Goal: Information Seeking & Learning: Check status

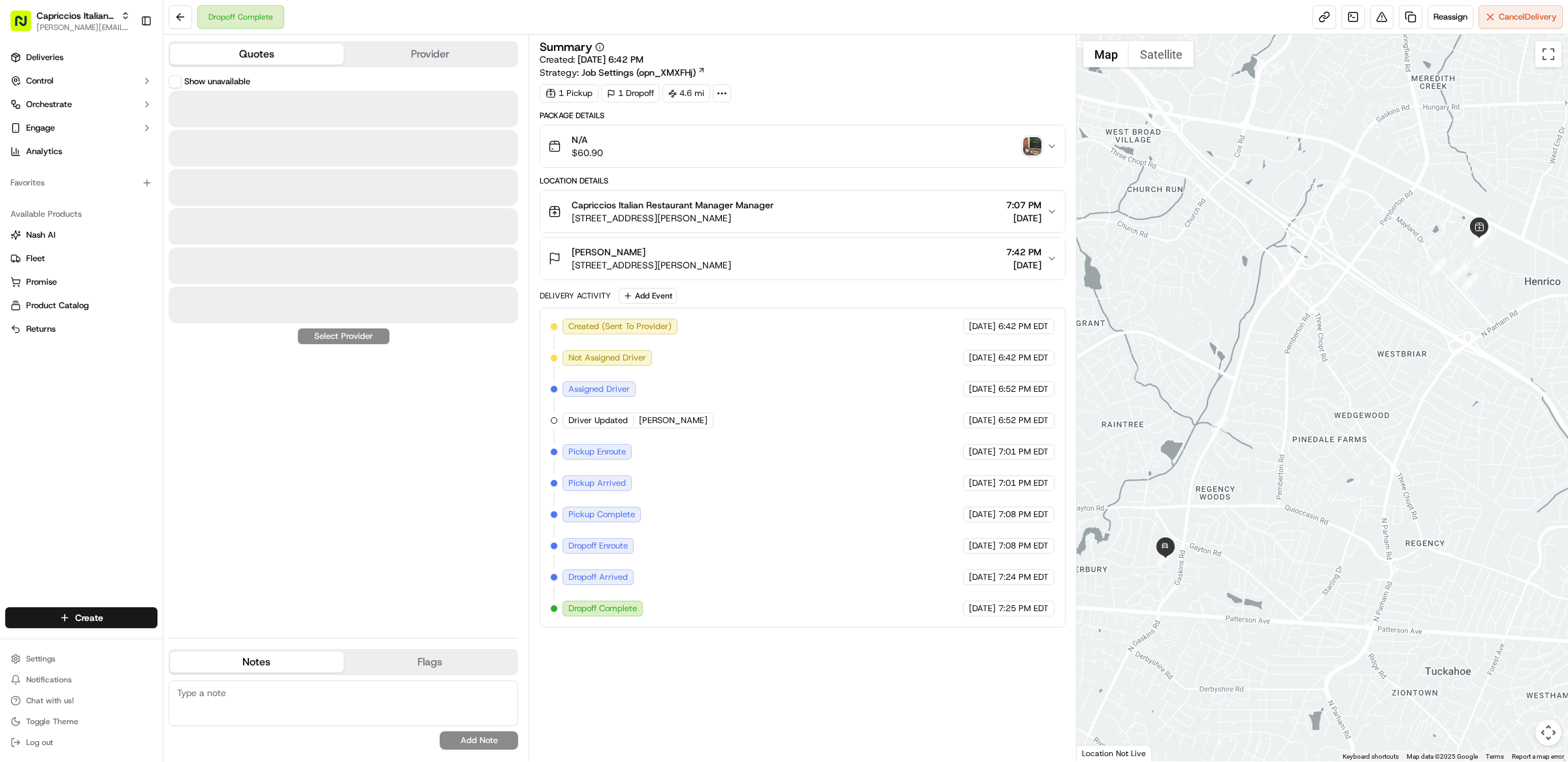
click at [236, 52] on button "Quotes" at bounding box center [256, 54] width 174 height 21
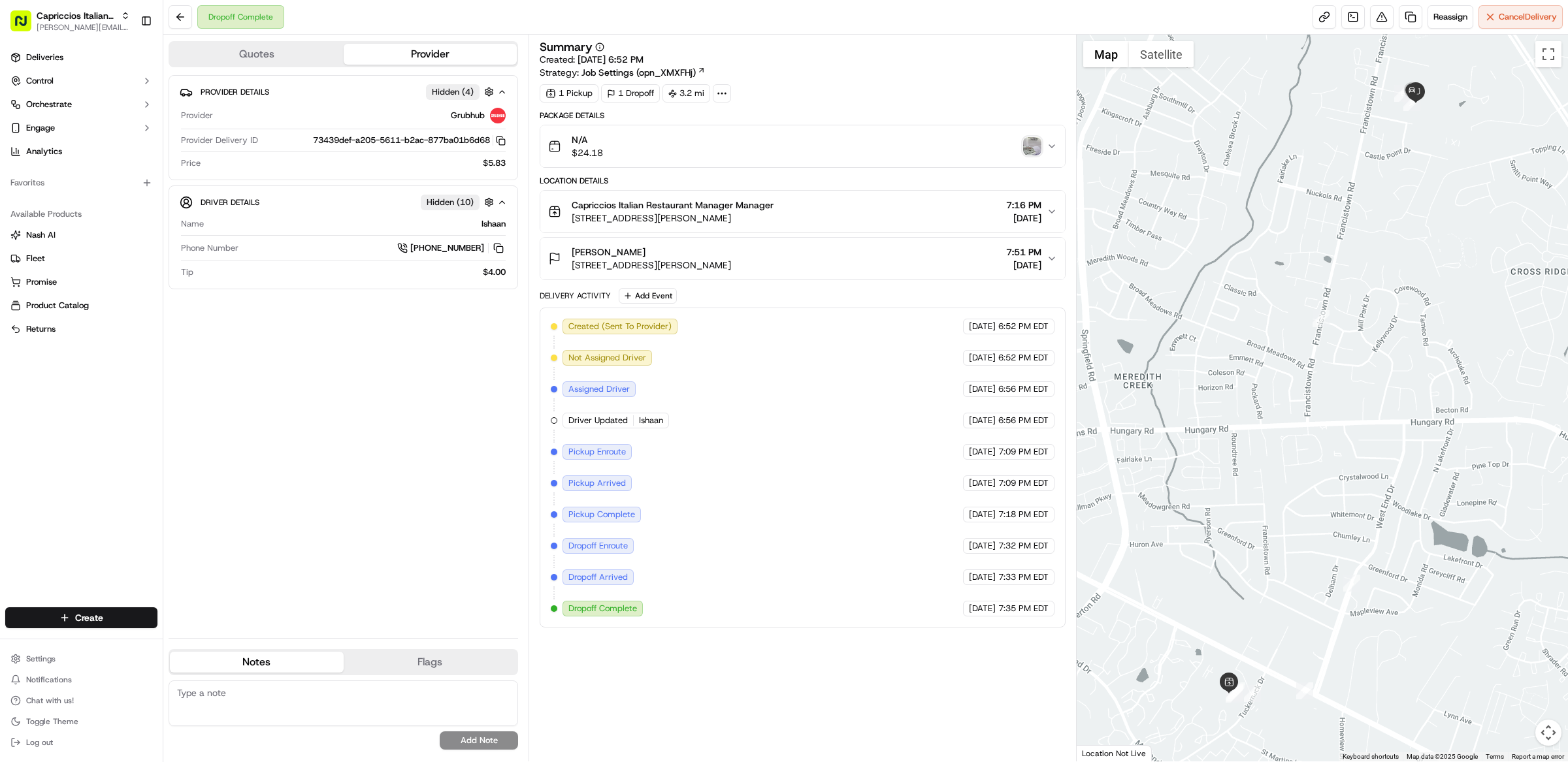
click at [310, 52] on button "Quotes" at bounding box center [256, 54] width 174 height 21
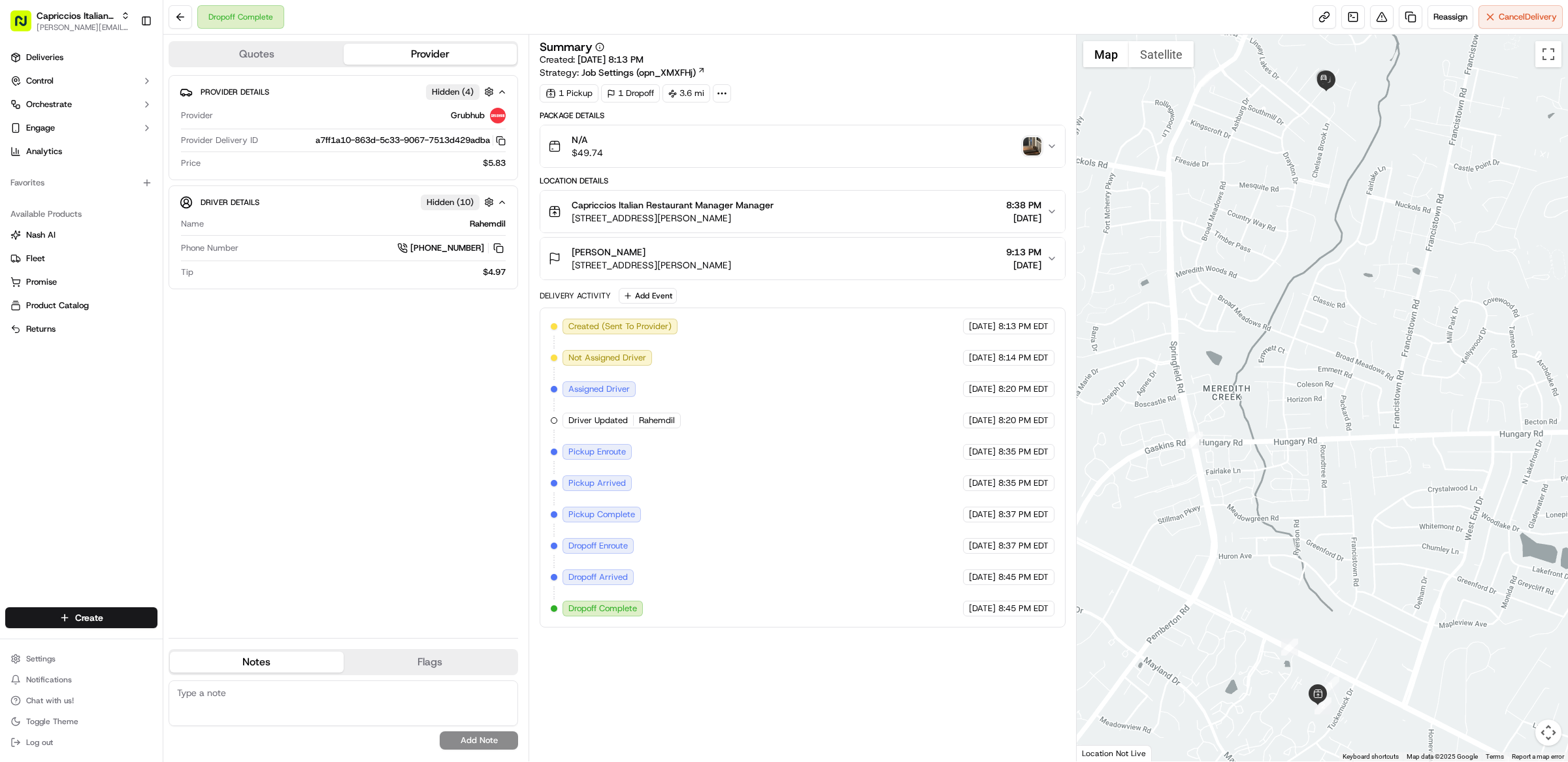
click at [268, 71] on div "Quotes Provider Provider Details Hidden ( 4 ) Provider Grubhub Provider Deliver…" at bounding box center [345, 398] width 365 height 727
click at [260, 63] on button "Quotes" at bounding box center [256, 54] width 174 height 21
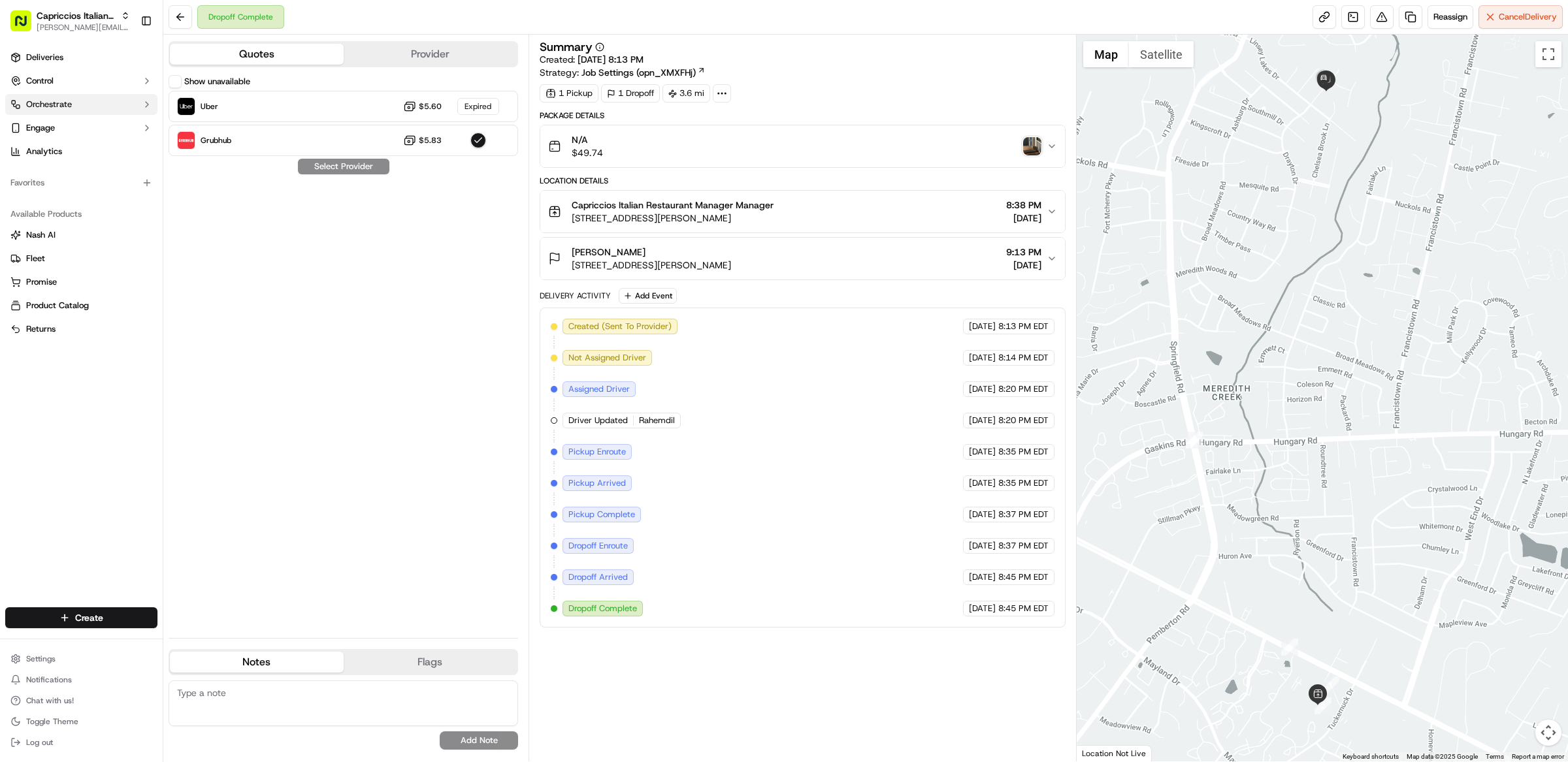
click at [65, 94] on button "Orchestrate" at bounding box center [81, 104] width 152 height 21
click at [59, 124] on span "Workflows" at bounding box center [45, 125] width 40 height 12
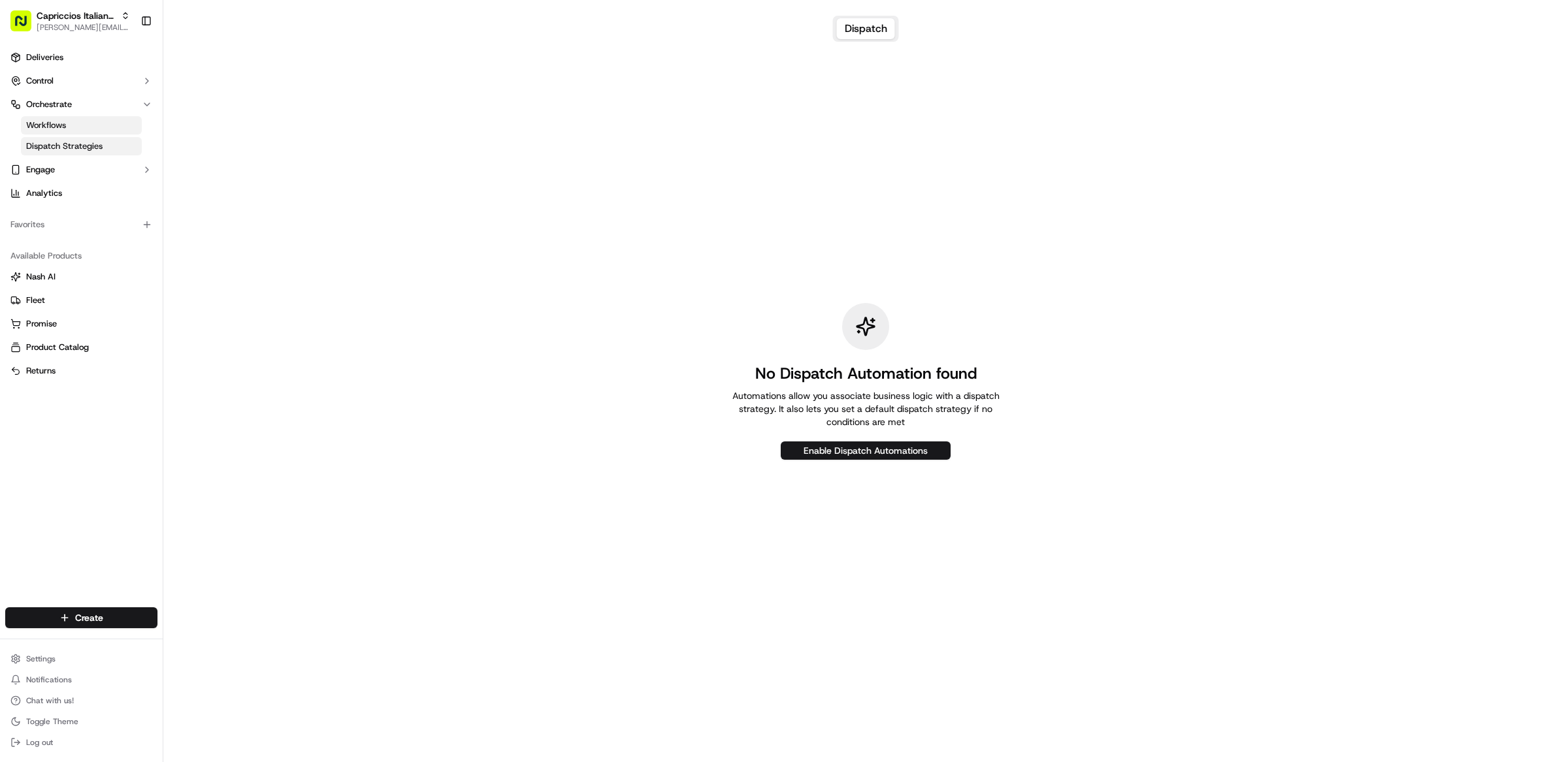
click at [60, 147] on span "Dispatch Strategies" at bounding box center [64, 146] width 77 height 12
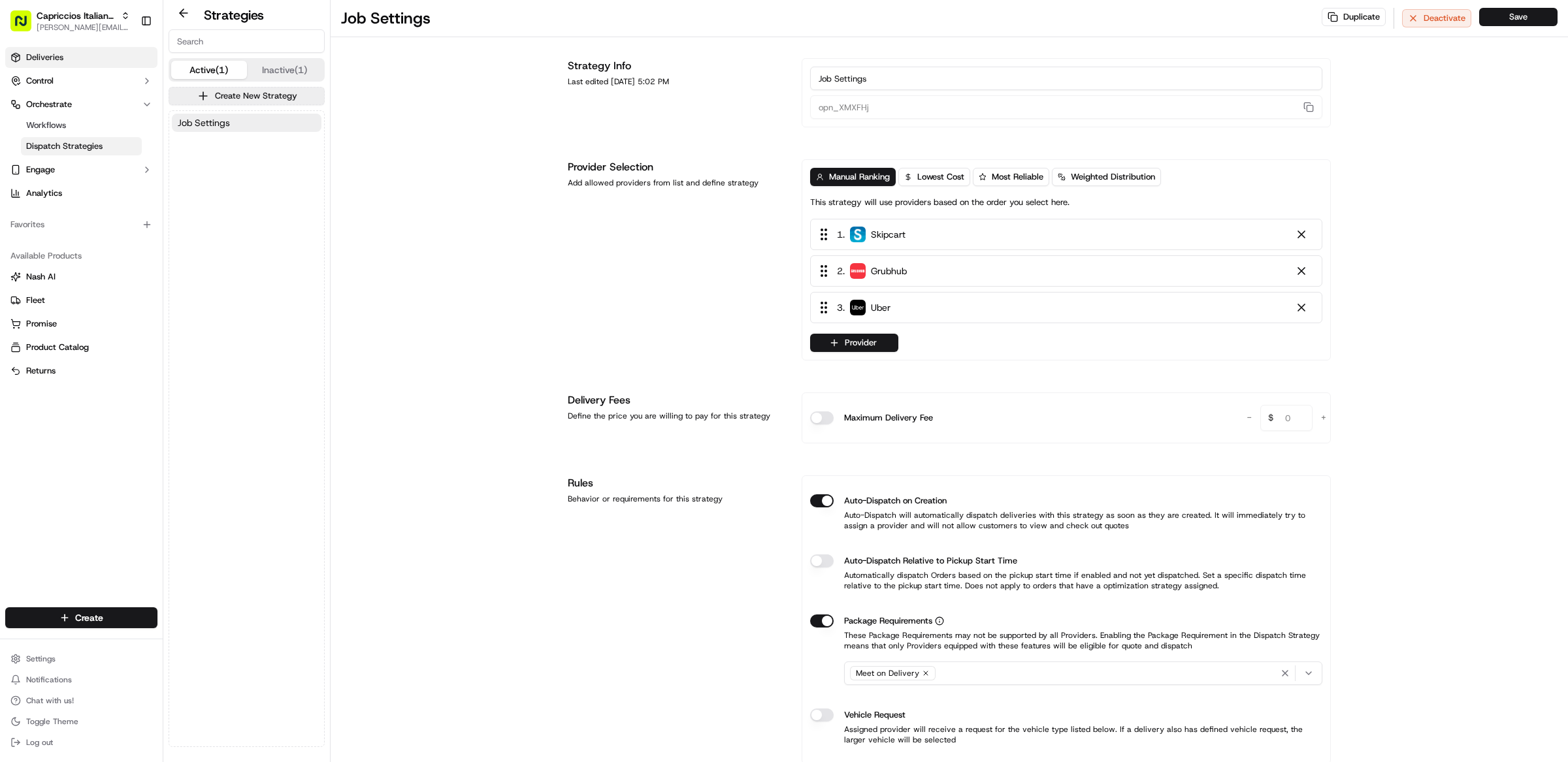
click at [54, 53] on span "Deliveries" at bounding box center [45, 57] width 38 height 12
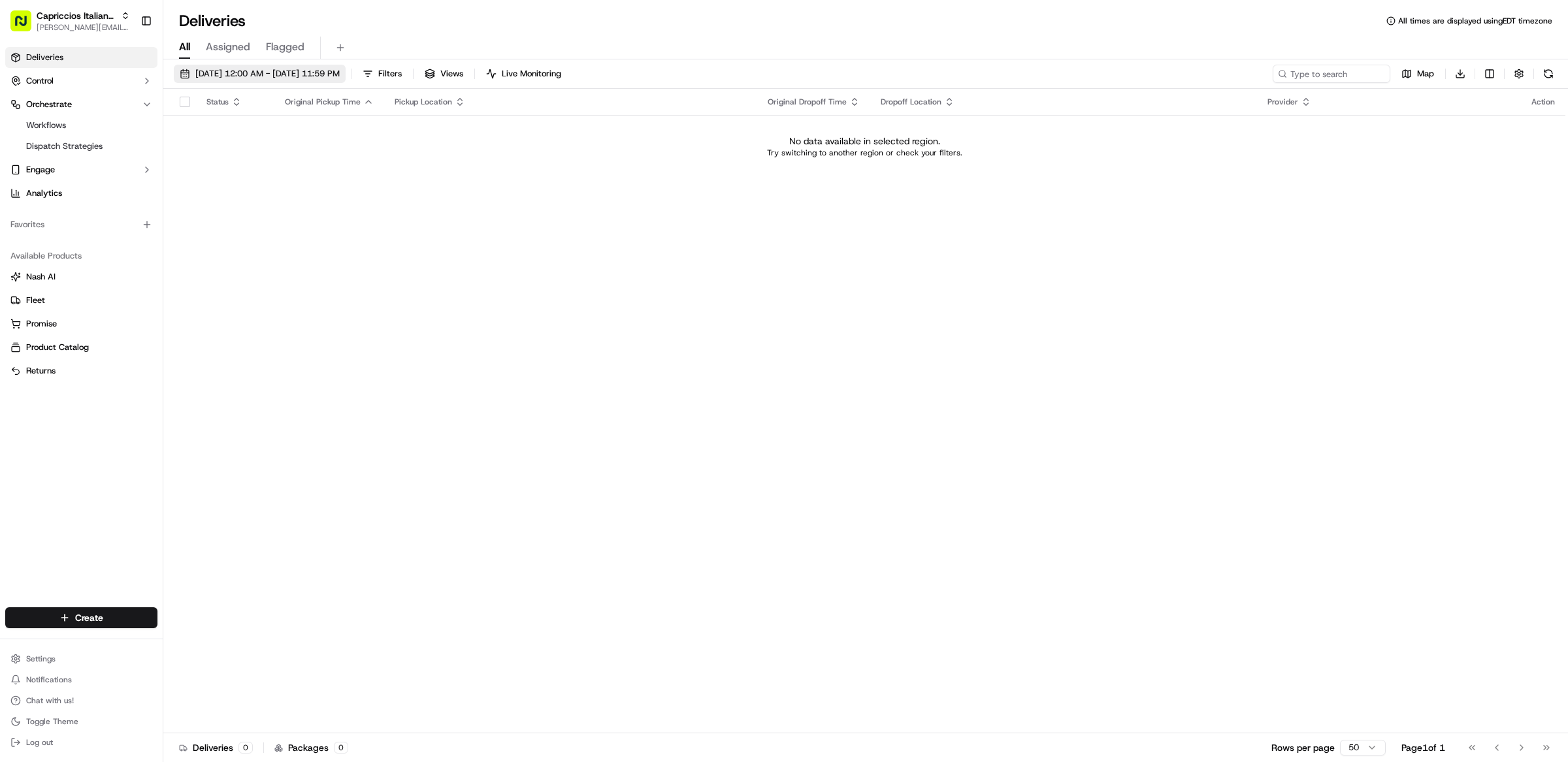
click at [232, 76] on span "09/15/2025 12:00 AM - 09/15/2025 11:59 PM" at bounding box center [267, 73] width 145 height 12
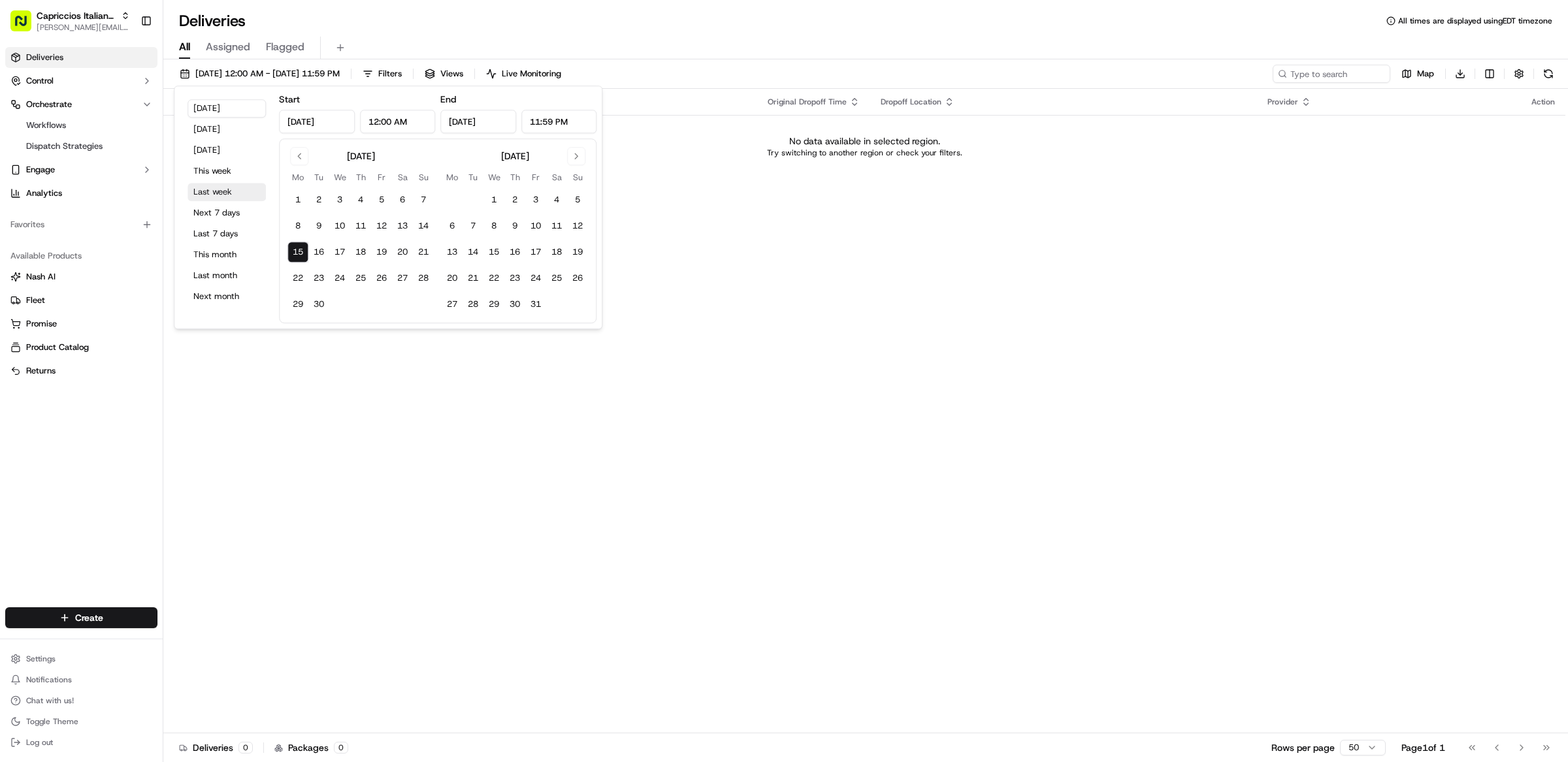
click at [216, 189] on button "Last week" at bounding box center [227, 191] width 78 height 18
type input "Sep 8, 2025"
type input "Sep 14, 2025"
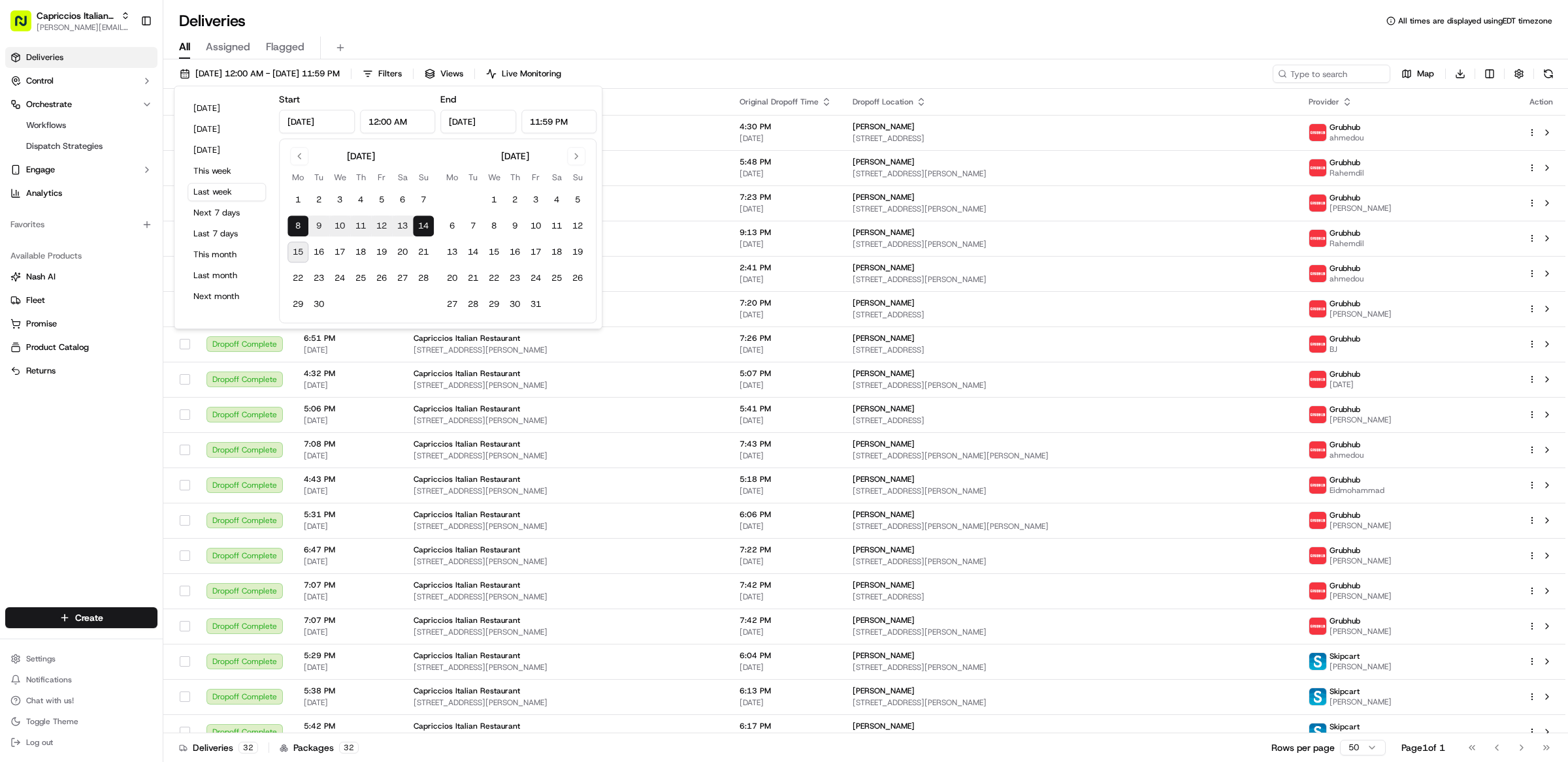
click at [858, 37] on div "All Assigned Flagged" at bounding box center [865, 48] width 1405 height 23
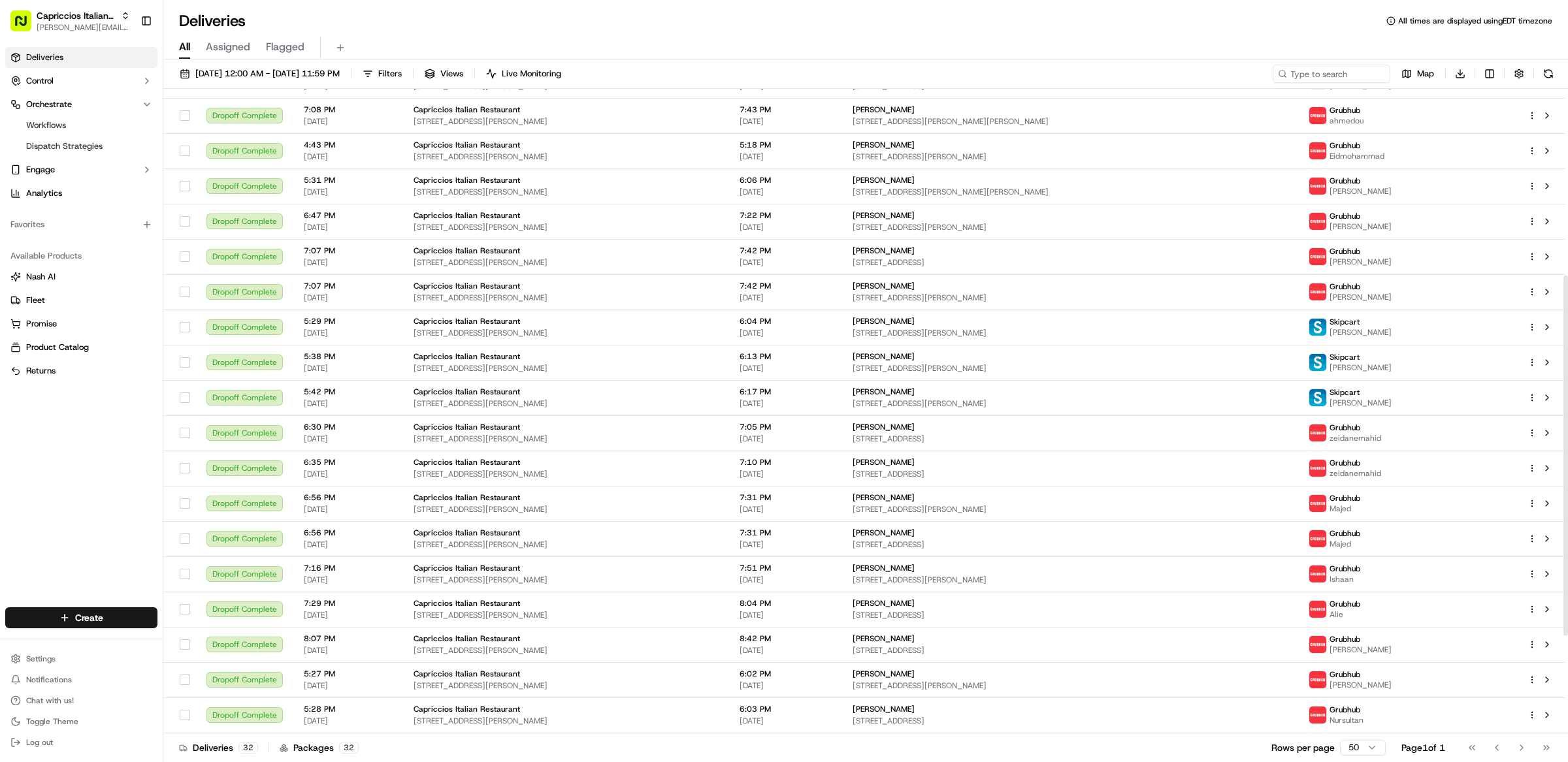
scroll to position [335, 0]
click at [842, 184] on td "6:06 PM 09/11/2025" at bounding box center [786, 185] width 113 height 35
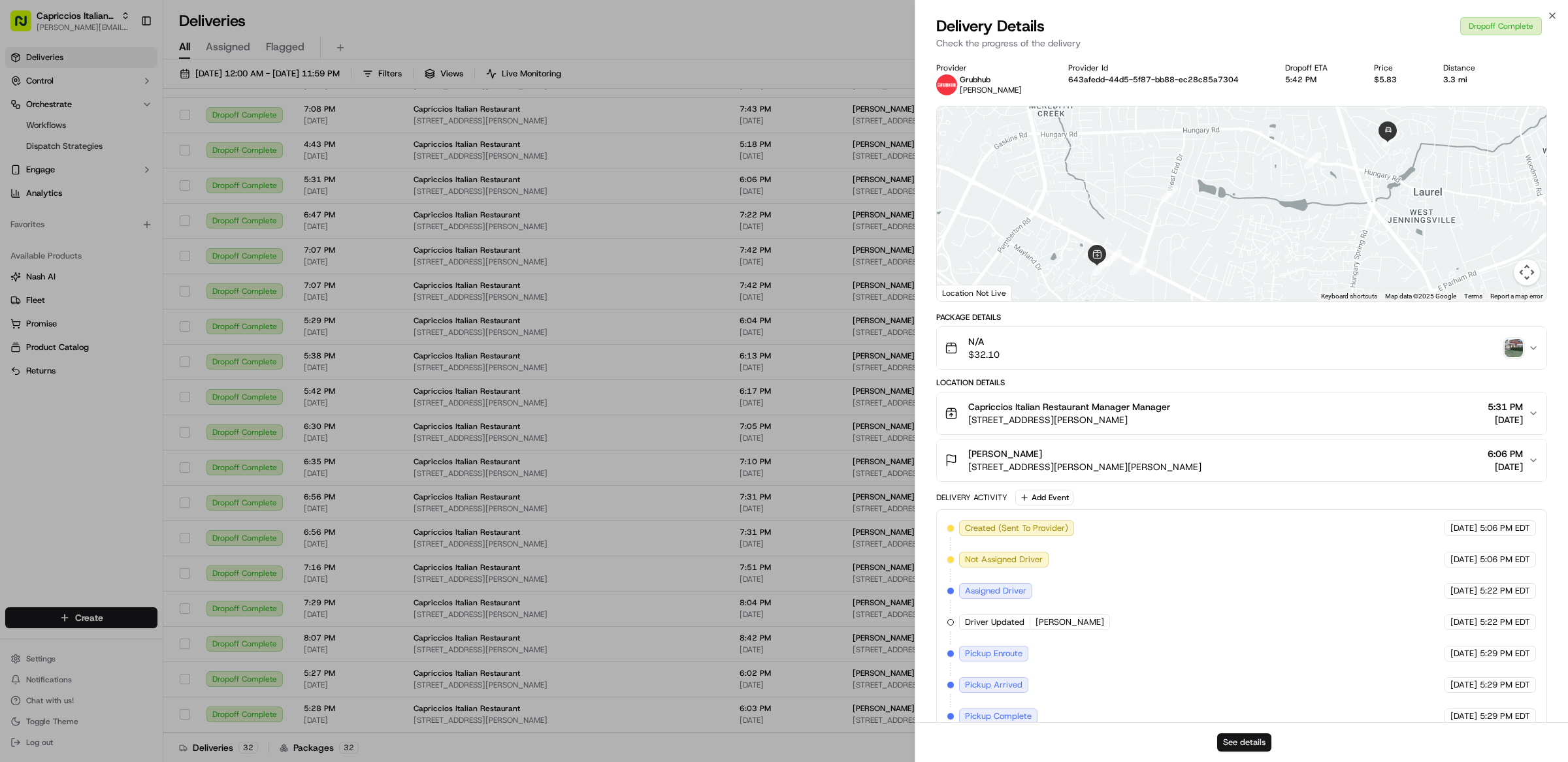
click at [1238, 748] on button "See details" at bounding box center [1244, 742] width 54 height 18
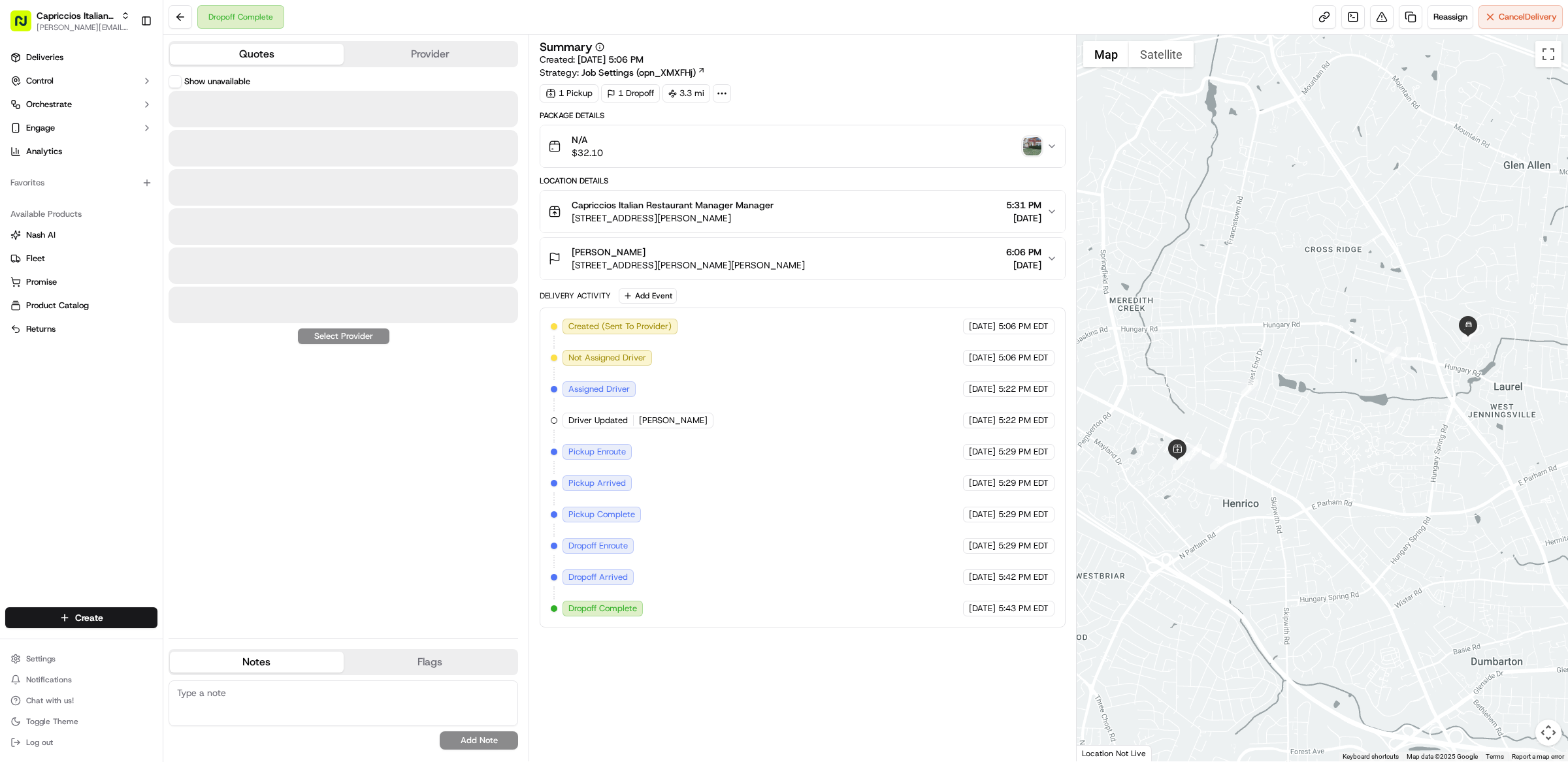
click at [284, 54] on button "Quotes" at bounding box center [256, 54] width 174 height 21
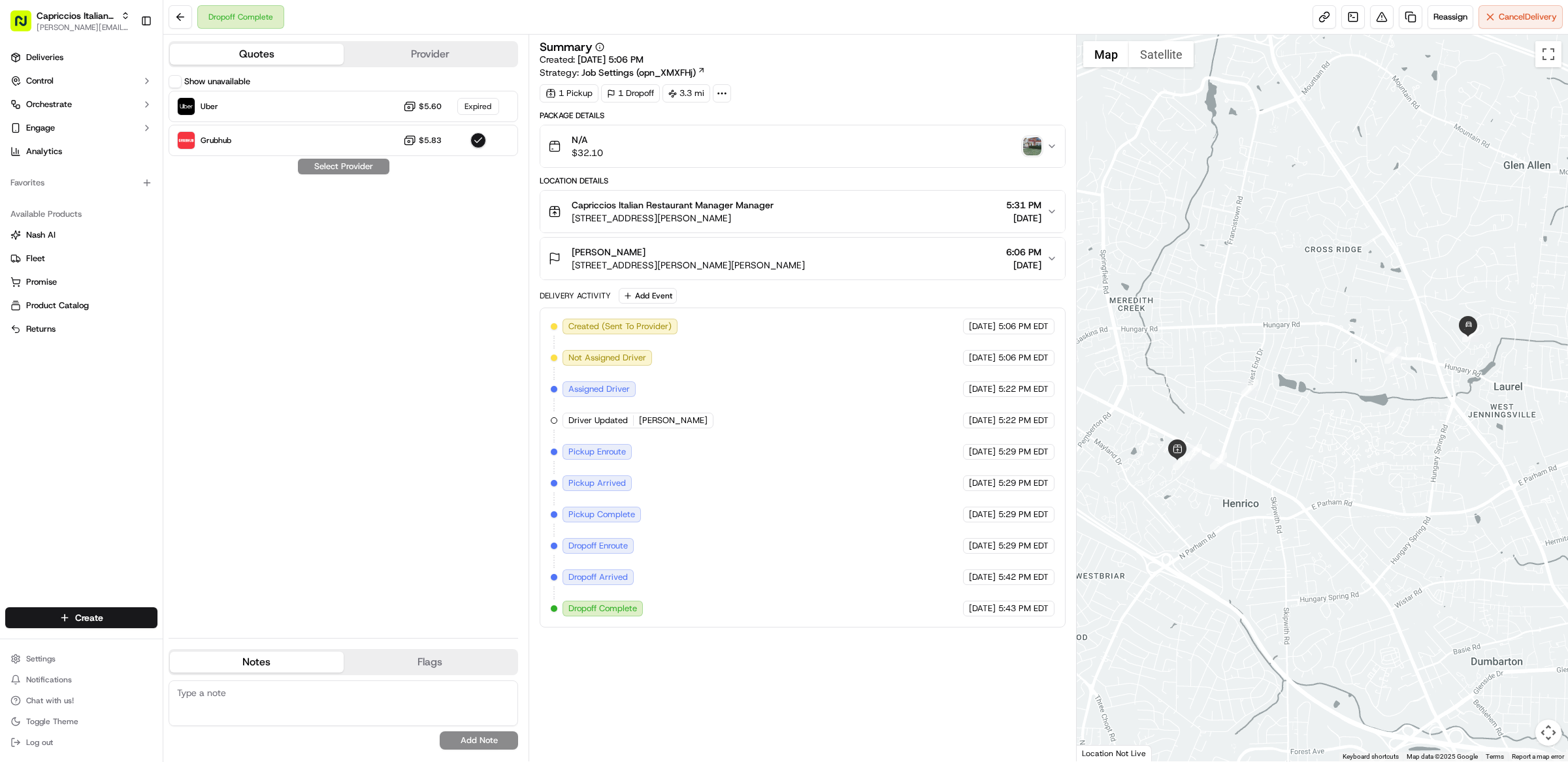
click at [175, 81] on button "Show unavailable" at bounding box center [175, 81] width 13 height 13
type button "on"
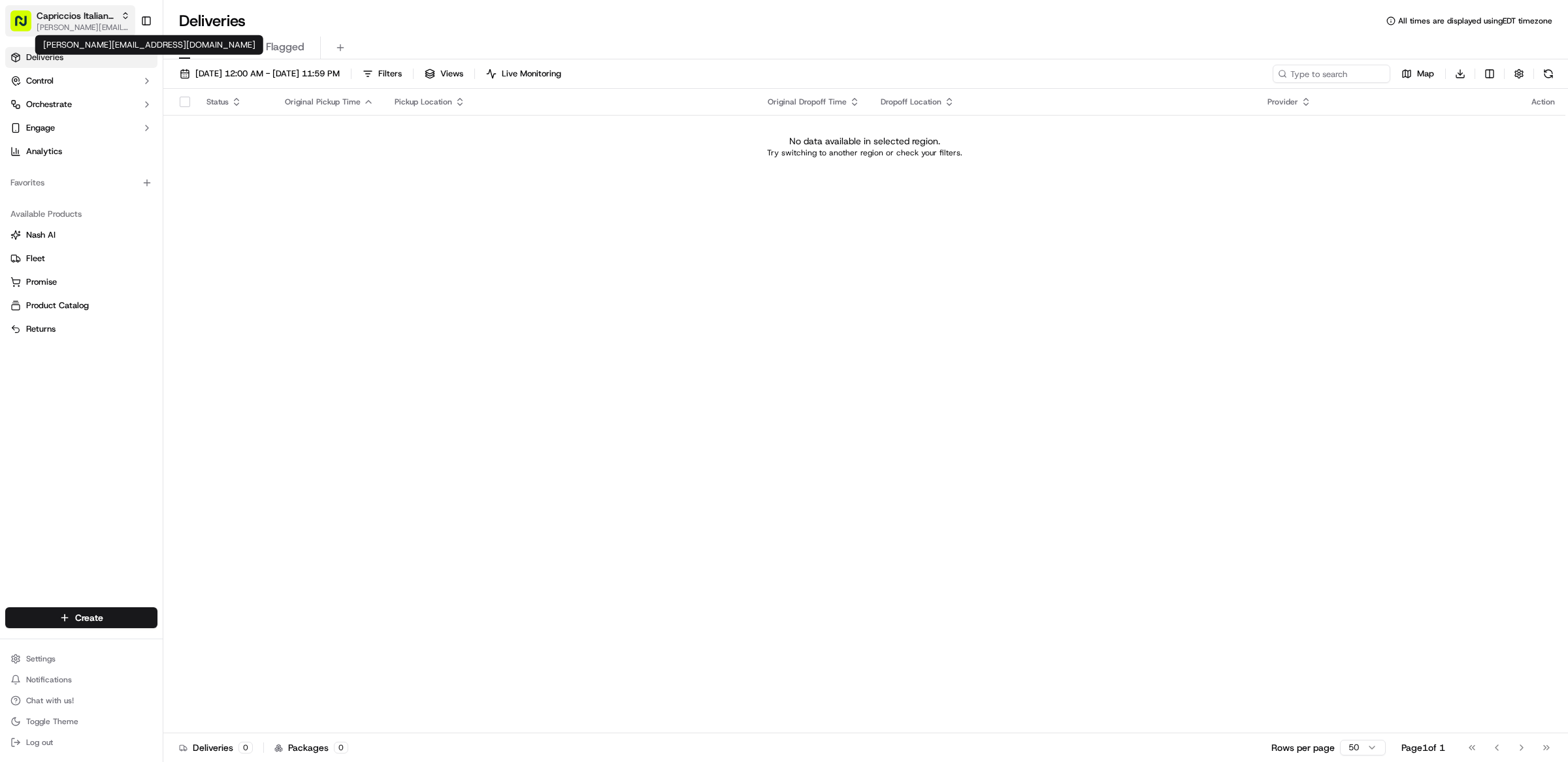
click at [63, 27] on span "[PERSON_NAME][EMAIL_ADDRESS][DOMAIN_NAME]" at bounding box center [84, 27] width 94 height 10
type input "seawol"
click at [220, 74] on div "Seawolf Technology" at bounding box center [235, 67] width 189 height 26
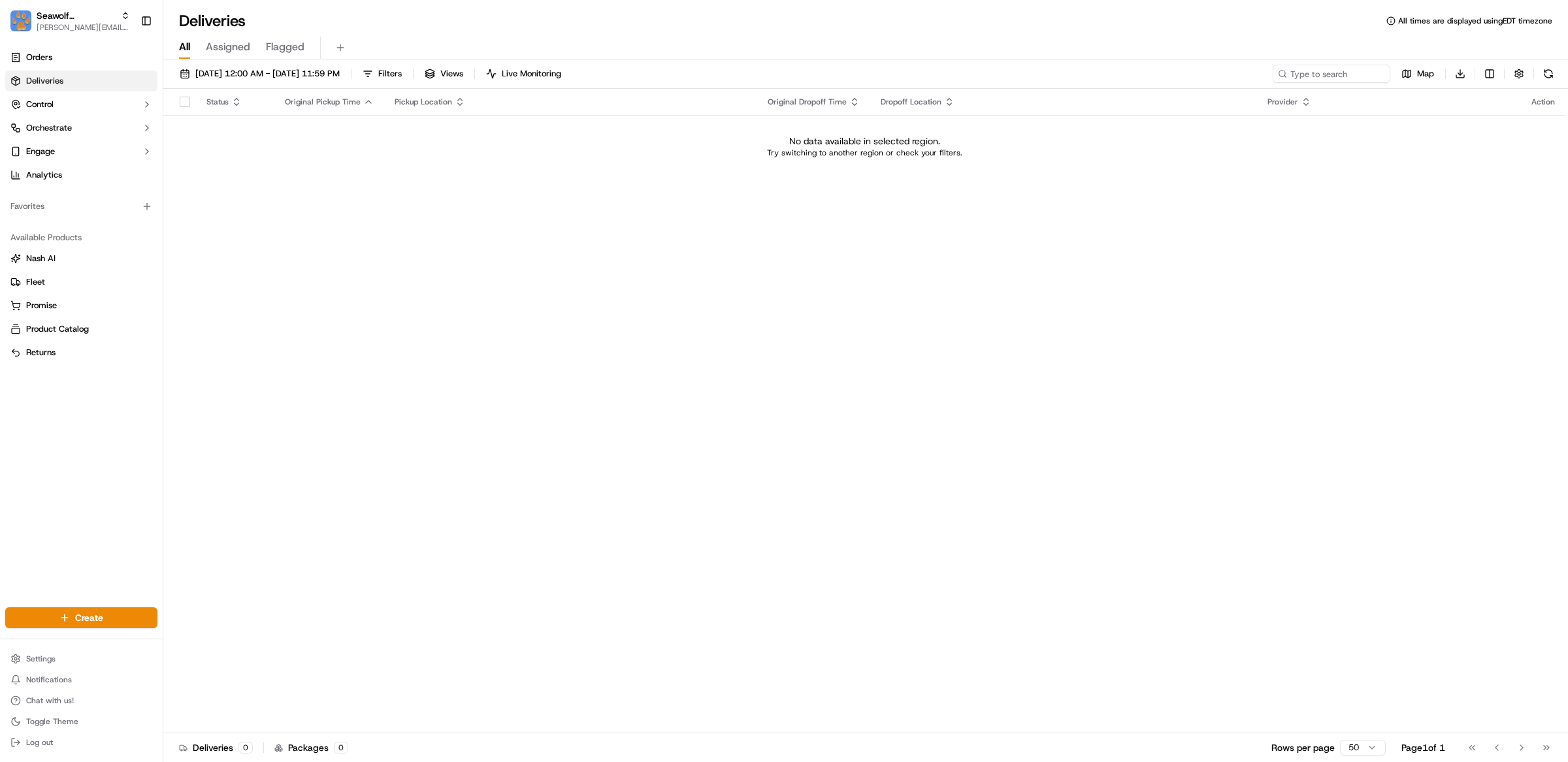
click at [220, 74] on span "[DATE] 12:00 AM - [DATE] 11:59 PM" at bounding box center [267, 73] width 145 height 12
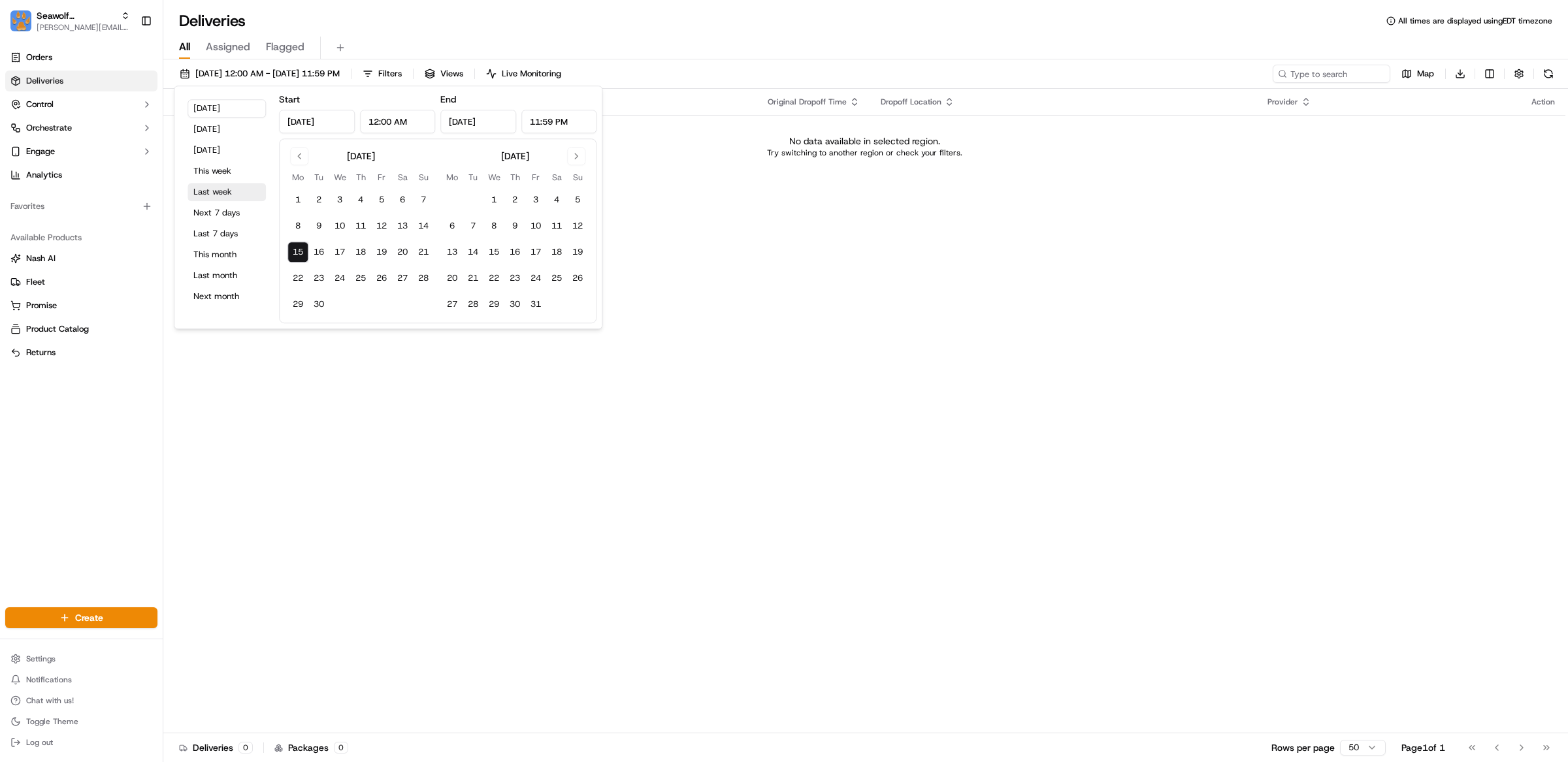
click at [224, 194] on button "Last week" at bounding box center [227, 191] width 78 height 18
type input "[DATE]"
click at [224, 252] on button "This month" at bounding box center [227, 254] width 78 height 18
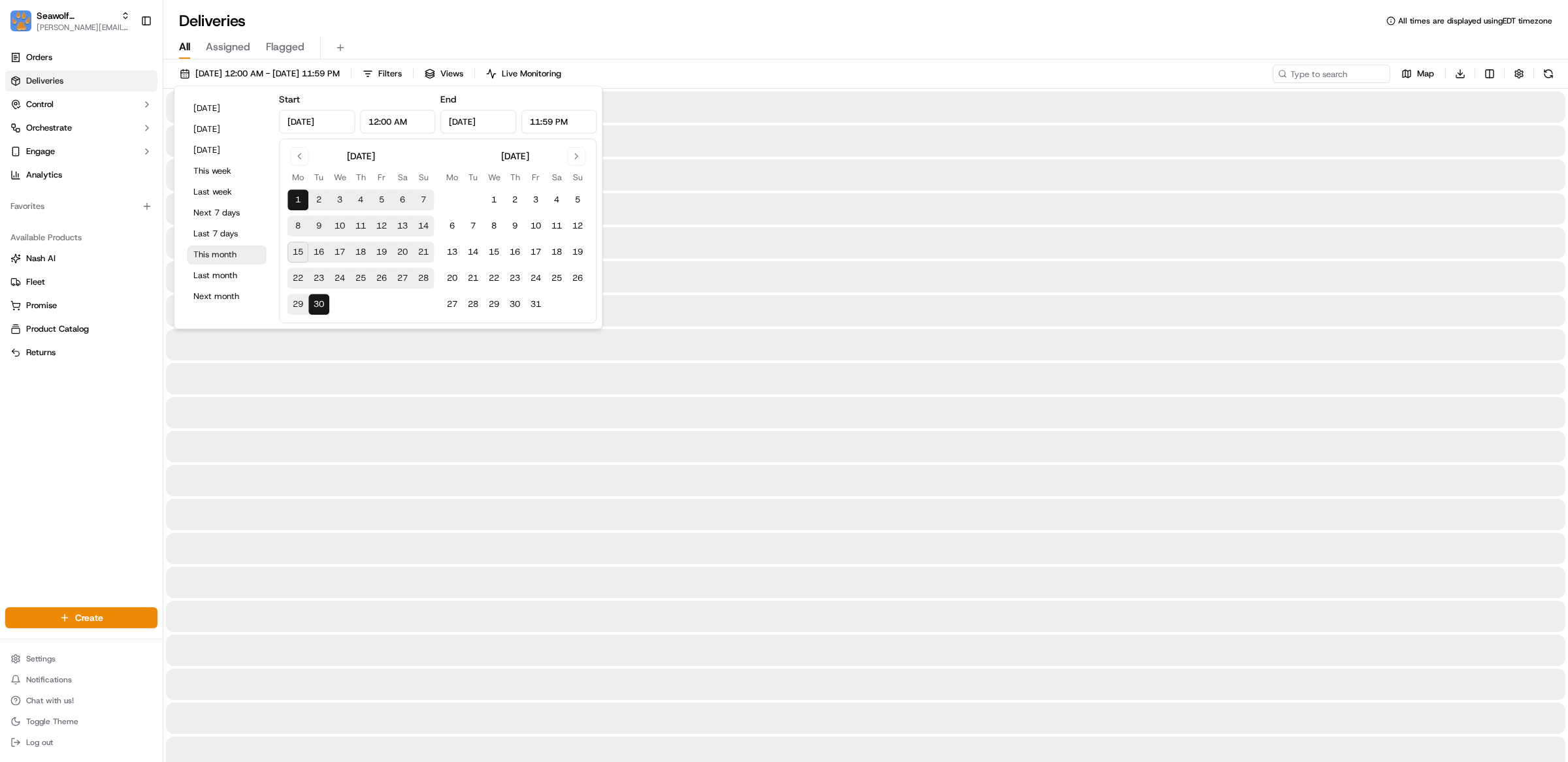
type input "Sep 1, 2025"
type input "Sep 30, 2025"
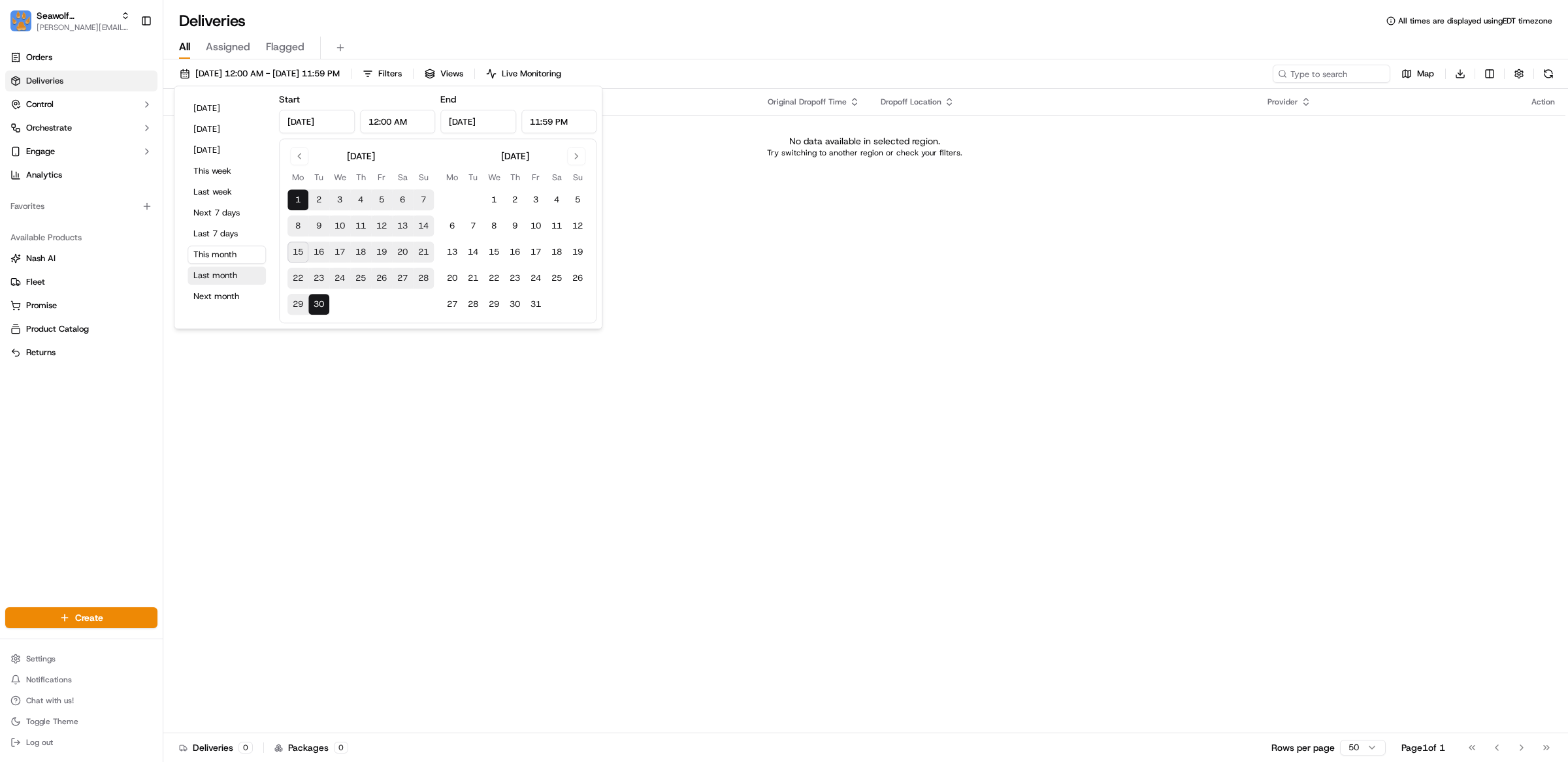
click at [213, 275] on button "Last month" at bounding box center [227, 275] width 78 height 18
type input "Aug 1, 2025"
type input "Aug 31, 2025"
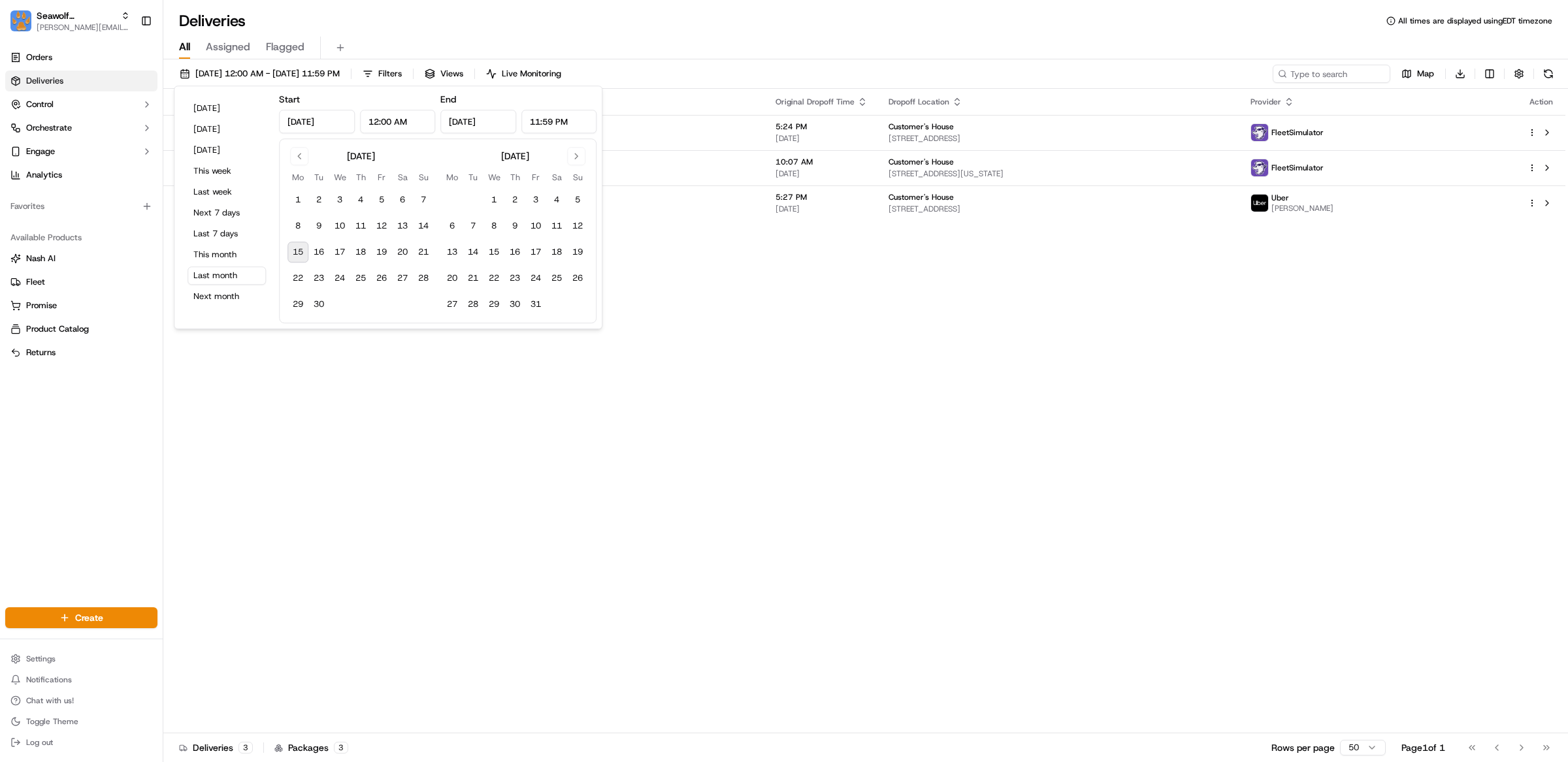
click at [677, 384] on div "Status Original Pickup Time Pickup Location Original Dropoff Time Dropoff Locat…" at bounding box center [865, 411] width 1402 height 645
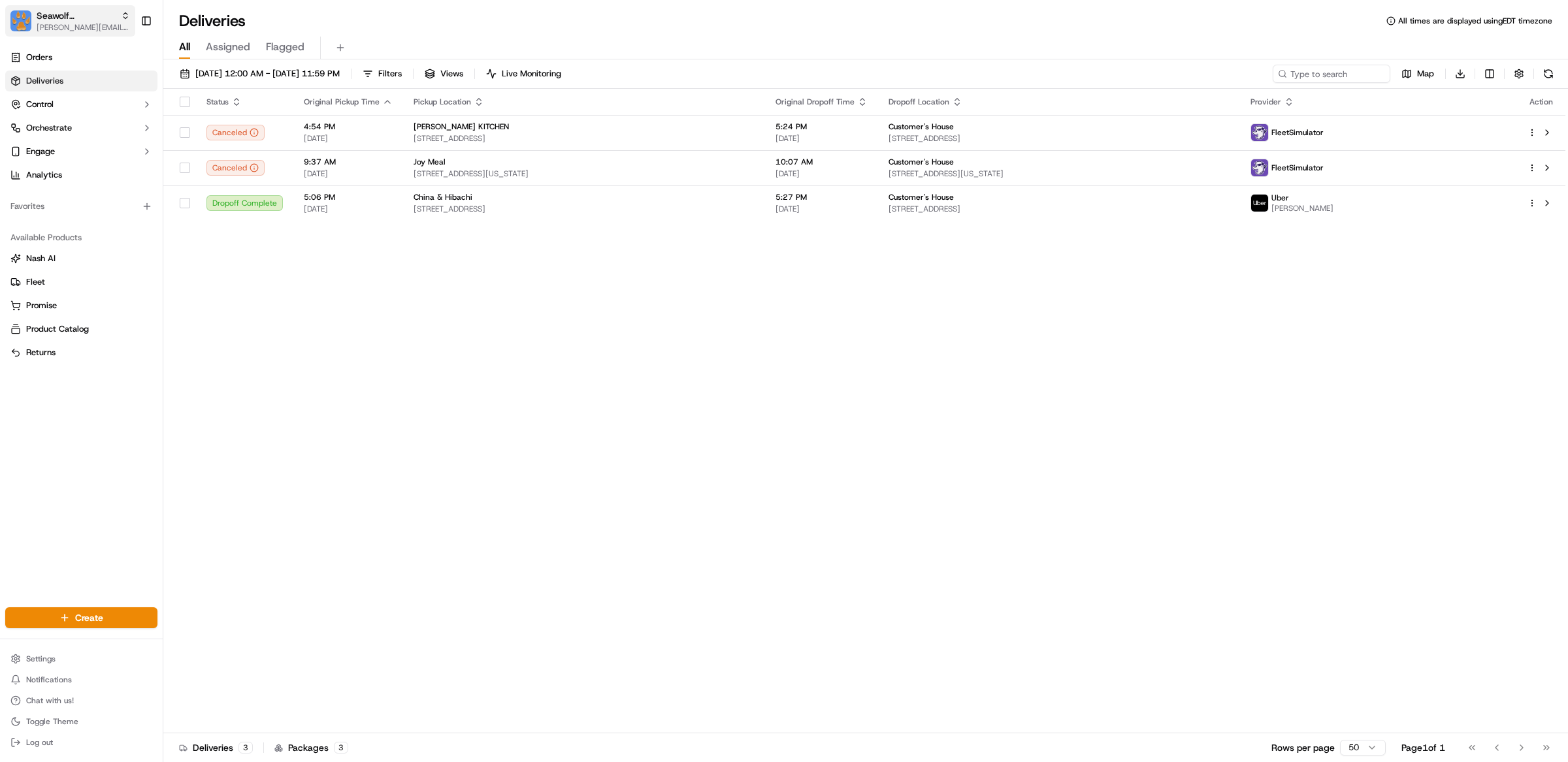
click at [77, 26] on span "[PERSON_NAME][EMAIL_ADDRESS][DOMAIN_NAME]" at bounding box center [84, 27] width 94 height 10
type input "yeom"
click at [174, 58] on div "Yeoman" at bounding box center [235, 67] width 189 height 26
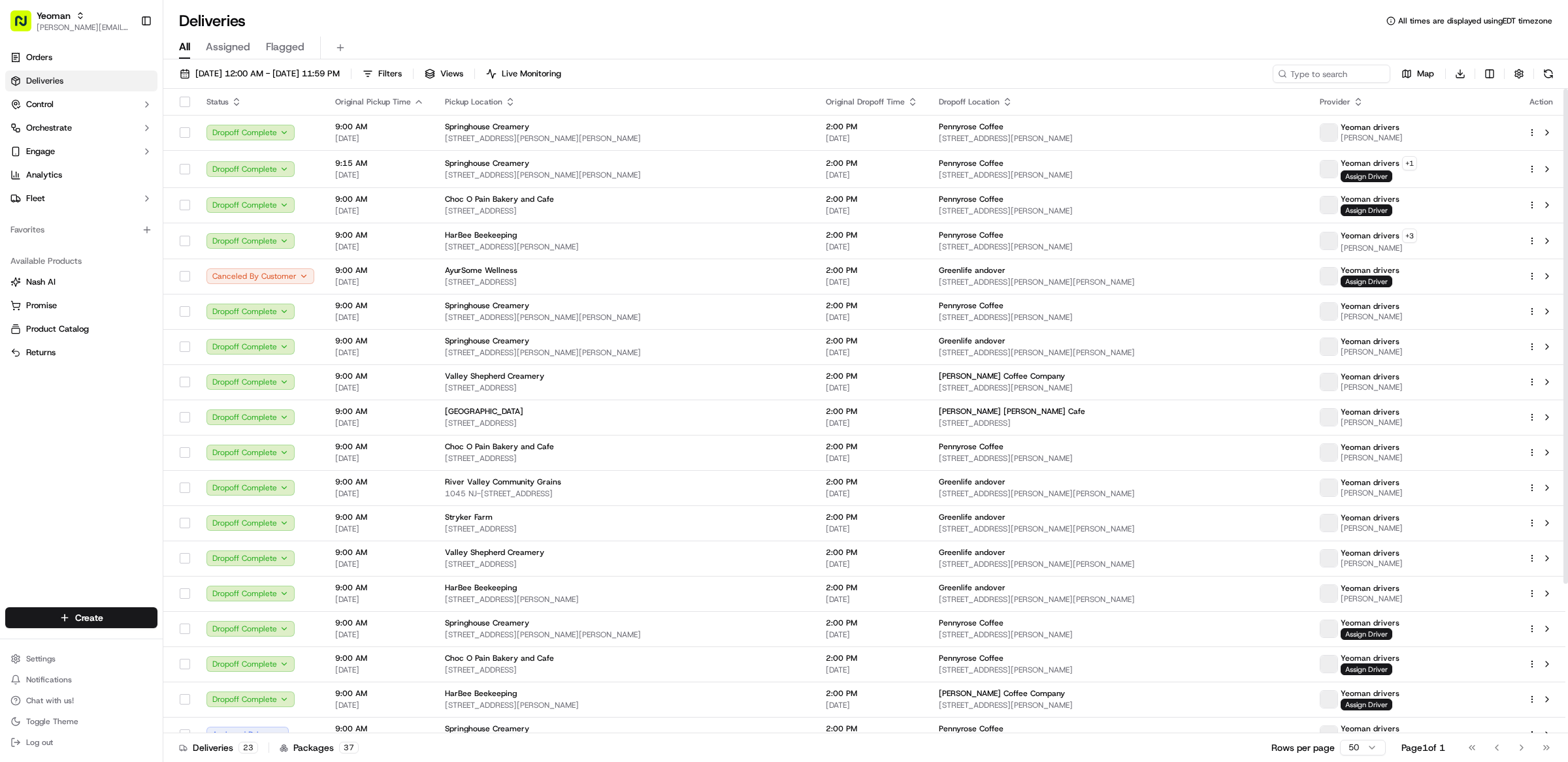
click at [349, 63] on div "08/01/2025 12:00 AM - 08/31/2025 11:59 PM Filters Views Live Monitoring Map Dow…" at bounding box center [865, 412] width 1405 height 706
click at [349, 64] on div "08/01/2025 12:00 AM - 08/31/2025 11:59 PM Filters Views Live Monitoring Map Dow…" at bounding box center [865, 412] width 1405 height 706
click at [345, 65] on button "08/01/2025 12:00 AM - 08/31/2025 11:59 PM" at bounding box center [260, 73] width 172 height 18
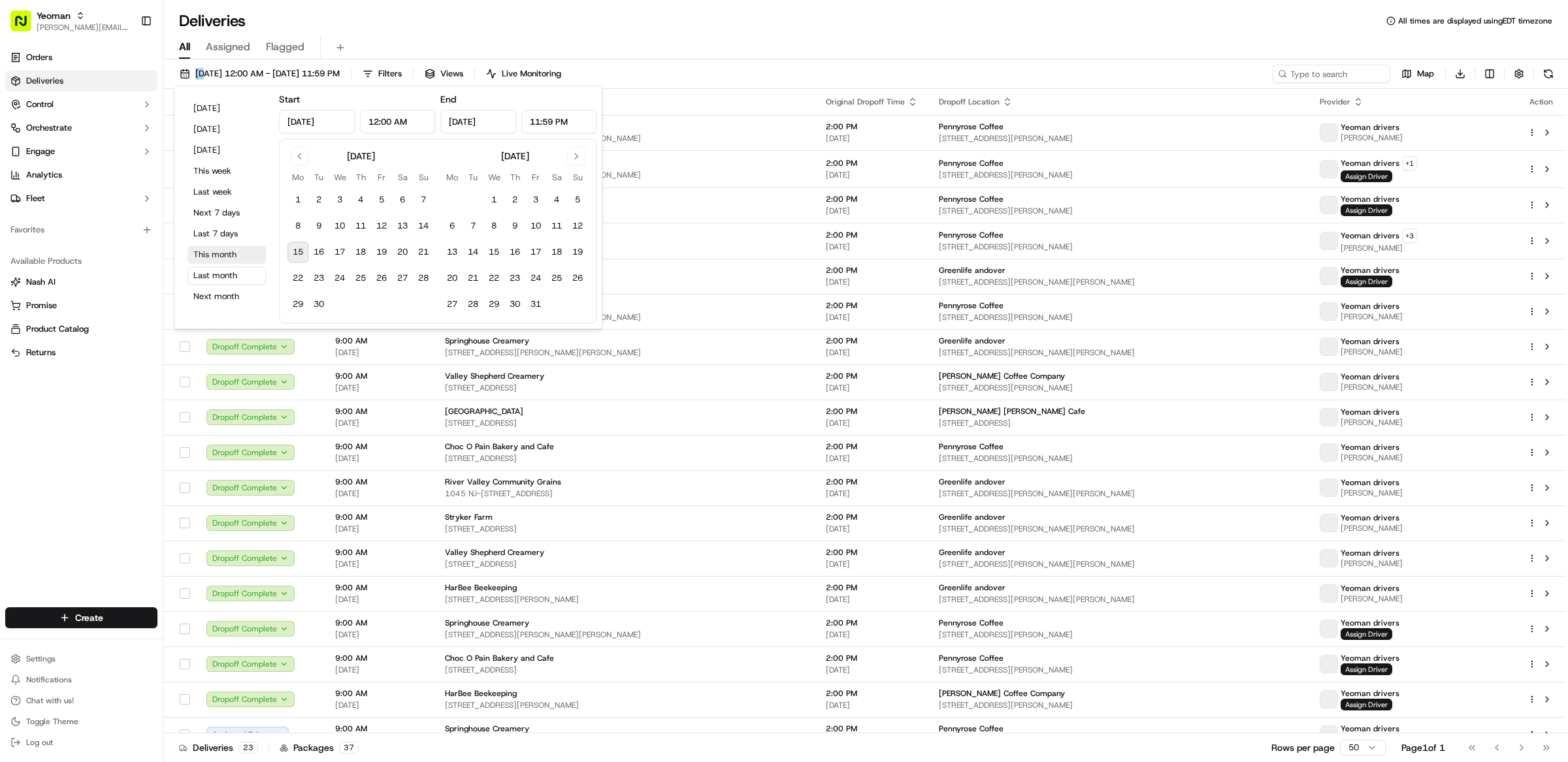
click at [206, 252] on button "This month" at bounding box center [227, 254] width 78 height 18
type input "Sep 1, 2025"
type input "Sep 30, 2025"
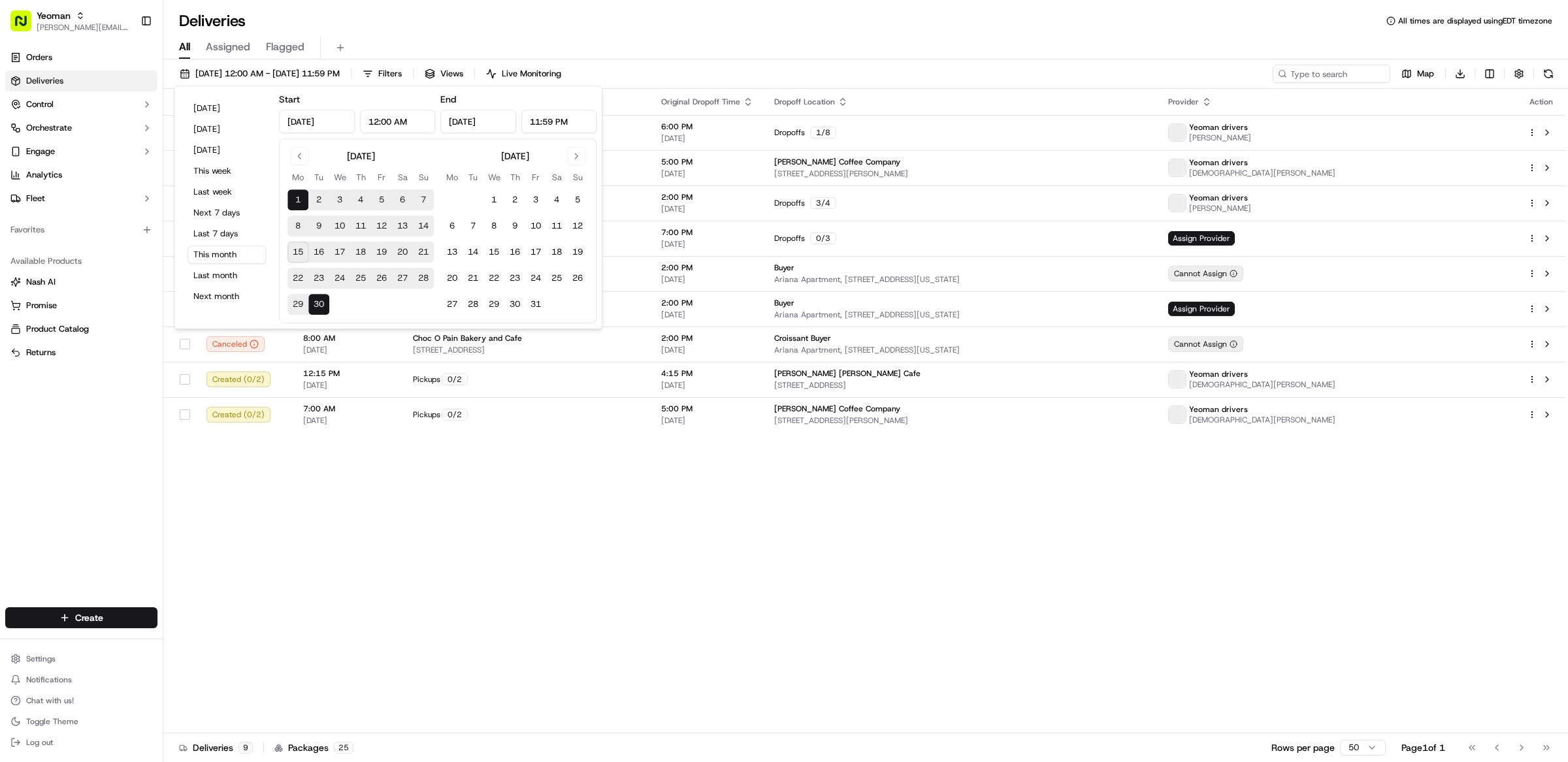
click at [353, 30] on div "Deliveries All times are displayed using EDT timezone" at bounding box center [865, 20] width 1405 height 21
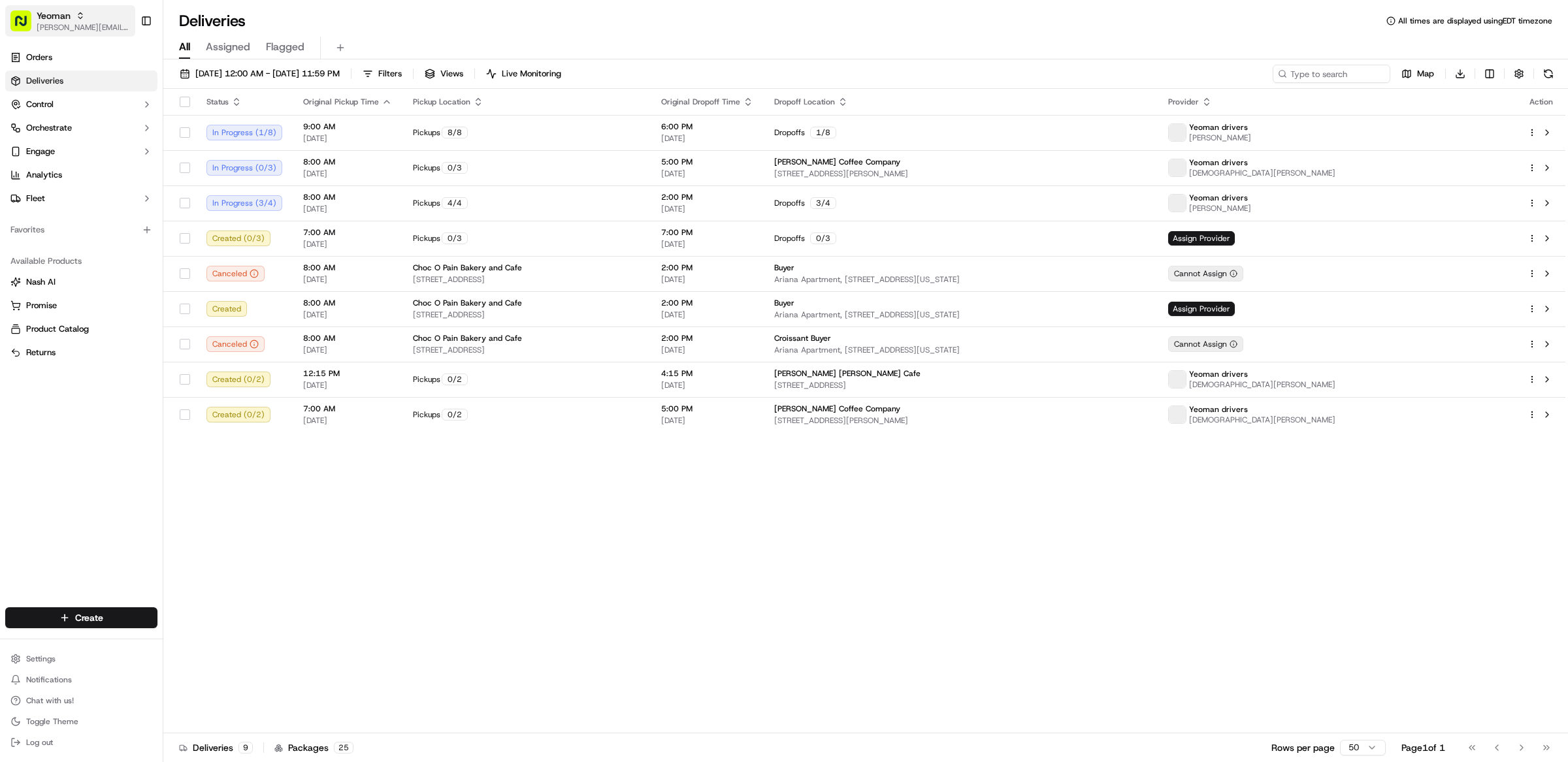
click at [73, 13] on div "Yeoman" at bounding box center [84, 16] width 94 height 13
type input "froog"
click at [167, 62] on span "Froogal.ai" at bounding box center [177, 67] width 22 height 12
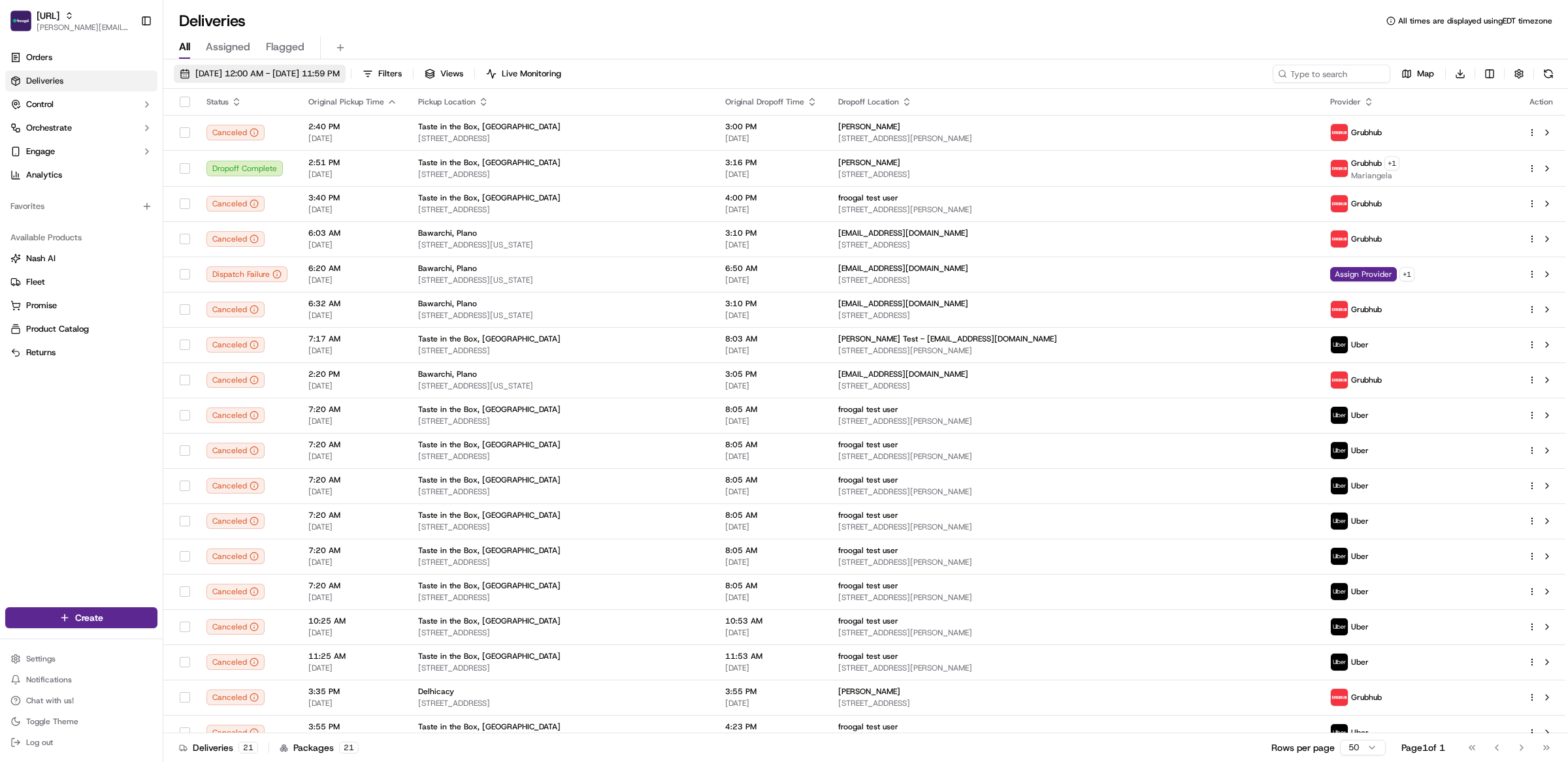
click at [273, 73] on span "[DATE] 12:00 AM - [DATE] 11:59 PM" at bounding box center [267, 73] width 145 height 12
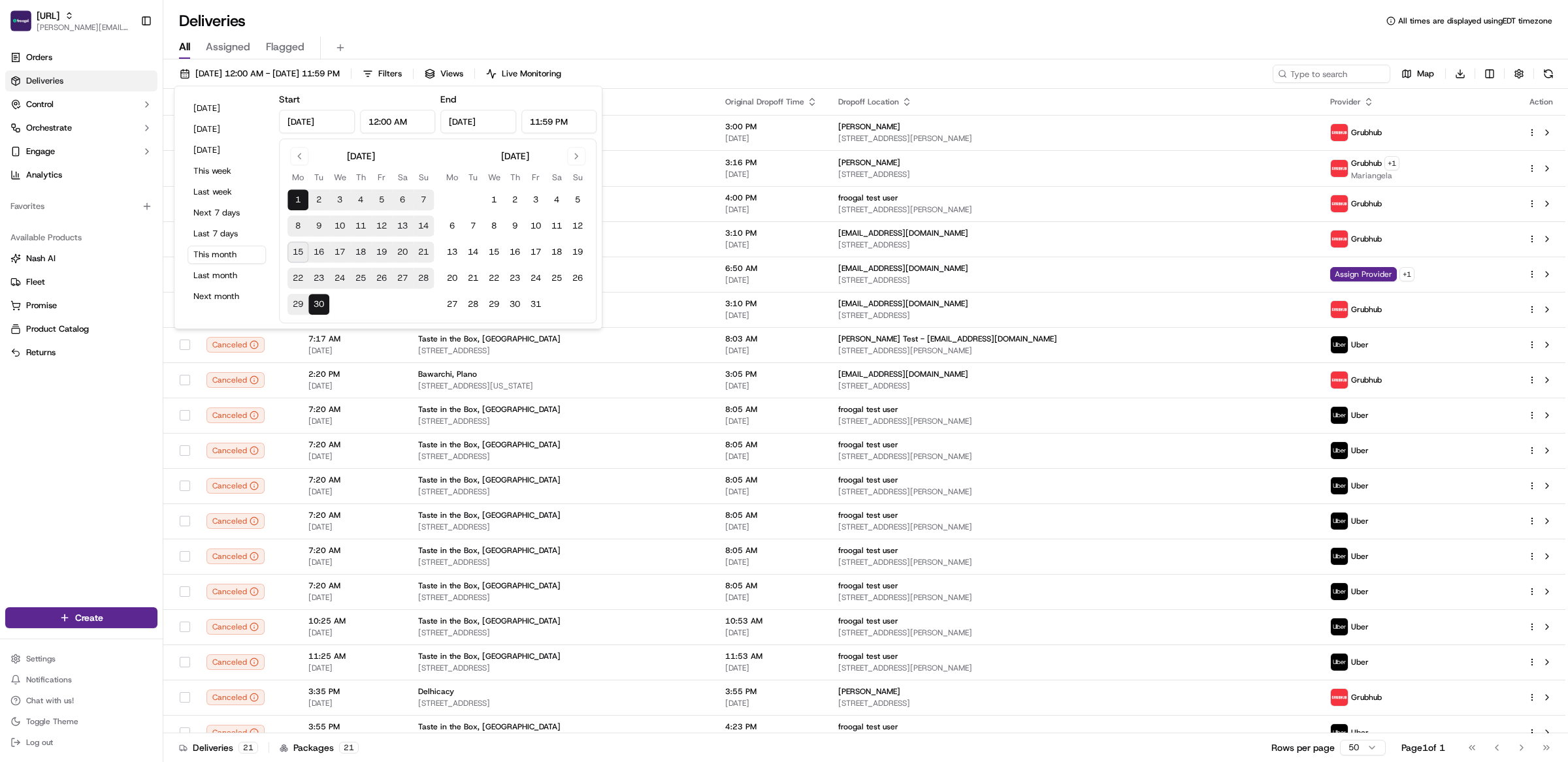
click at [446, 28] on div "Deliveries All times are displayed using EDT timezone" at bounding box center [865, 20] width 1405 height 21
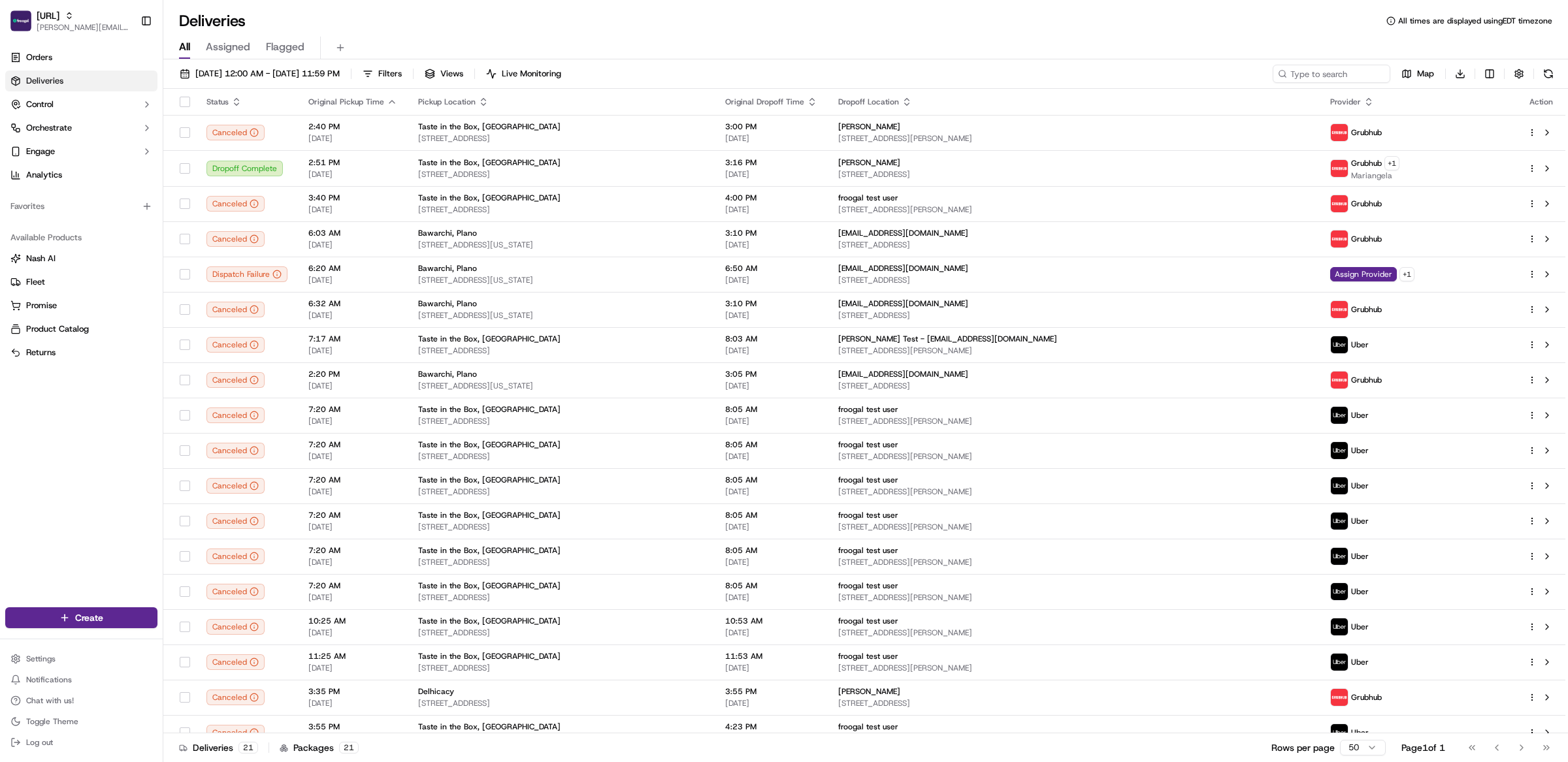
click at [441, 62] on div "09/01/2025 12:00 AM - 09/30/2025 11:59 PM Filters Views Live Monitoring Map Dow…" at bounding box center [865, 412] width 1405 height 706
click at [441, 63] on div "09/01/2025 12:00 AM - 09/30/2025 11:59 PM Filters Views Live Monitoring Map Dow…" at bounding box center [865, 412] width 1405 height 706
click at [402, 70] on span "Filters" at bounding box center [390, 73] width 23 height 12
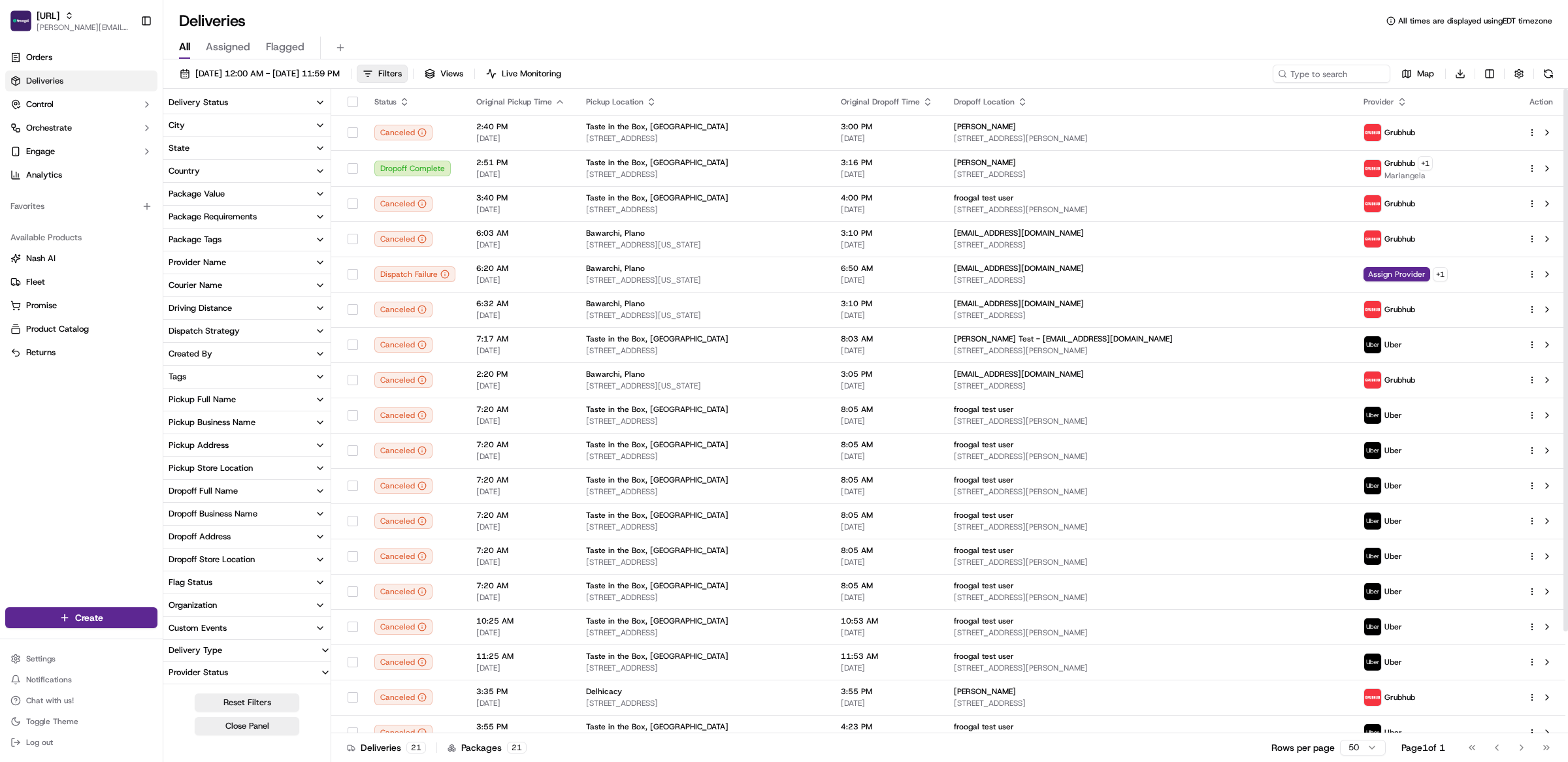
click at [274, 104] on button "Delivery Status" at bounding box center [247, 102] width 167 height 22
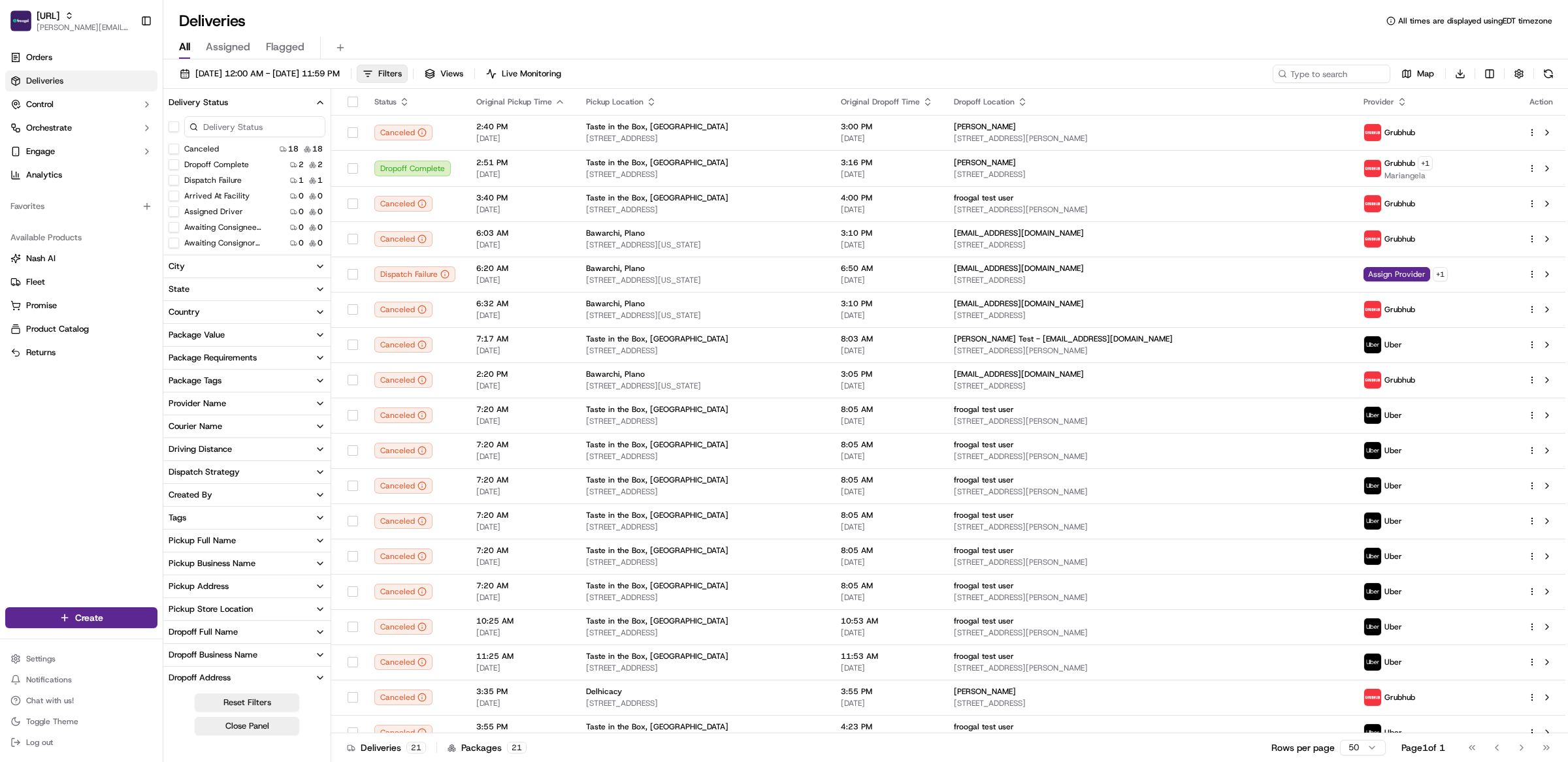
click at [482, 42] on div "All Assigned Flagged" at bounding box center [865, 48] width 1405 height 23
click at [698, 194] on div "Taste in the Box, NC" at bounding box center [703, 198] width 234 height 10
click at [564, 37] on div "All Assigned Flagged" at bounding box center [865, 48] width 1405 height 23
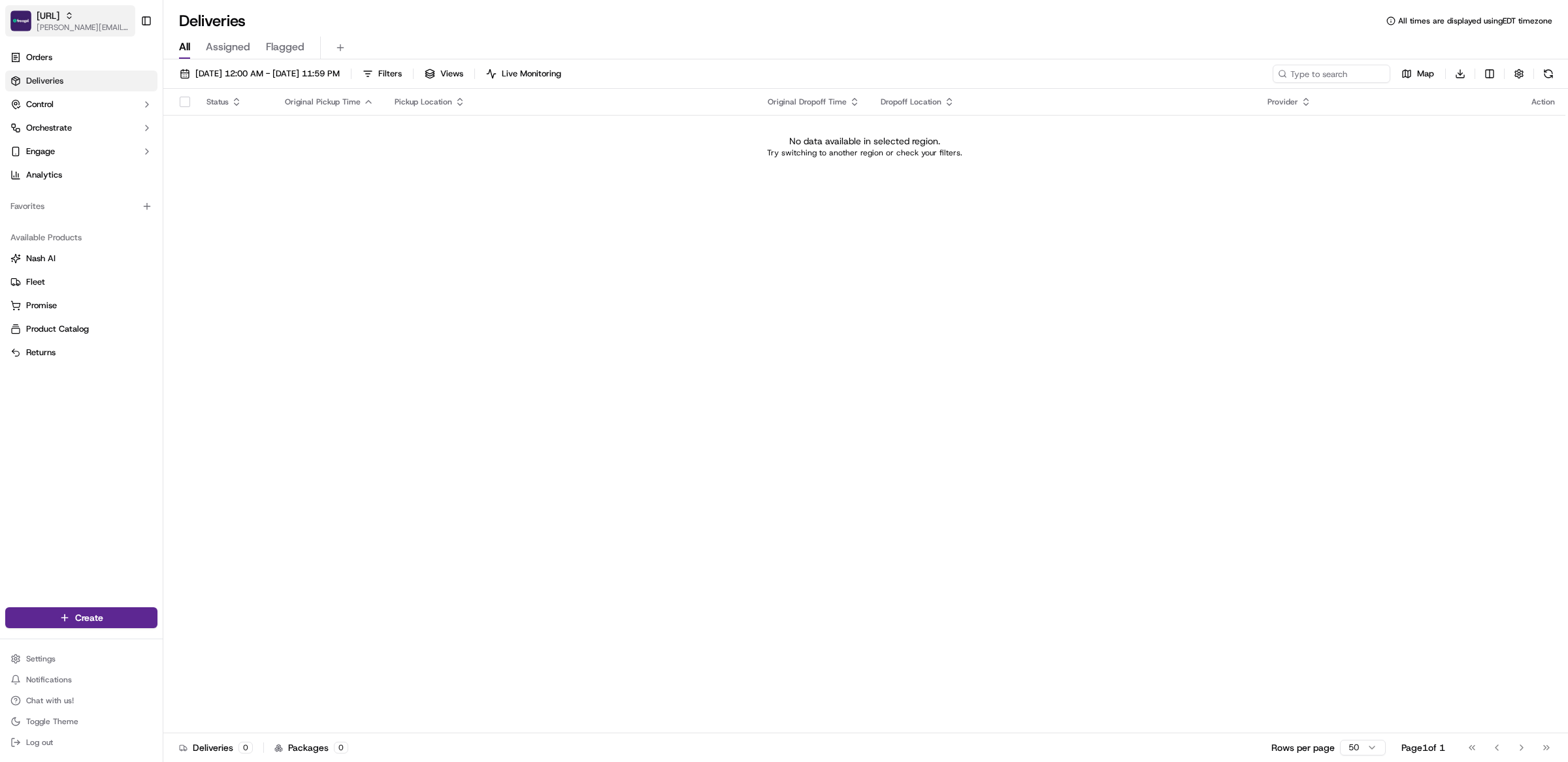
click at [95, 22] on span "[PERSON_NAME][EMAIL_ADDRESS][DOMAIN_NAME]" at bounding box center [84, 27] width 94 height 10
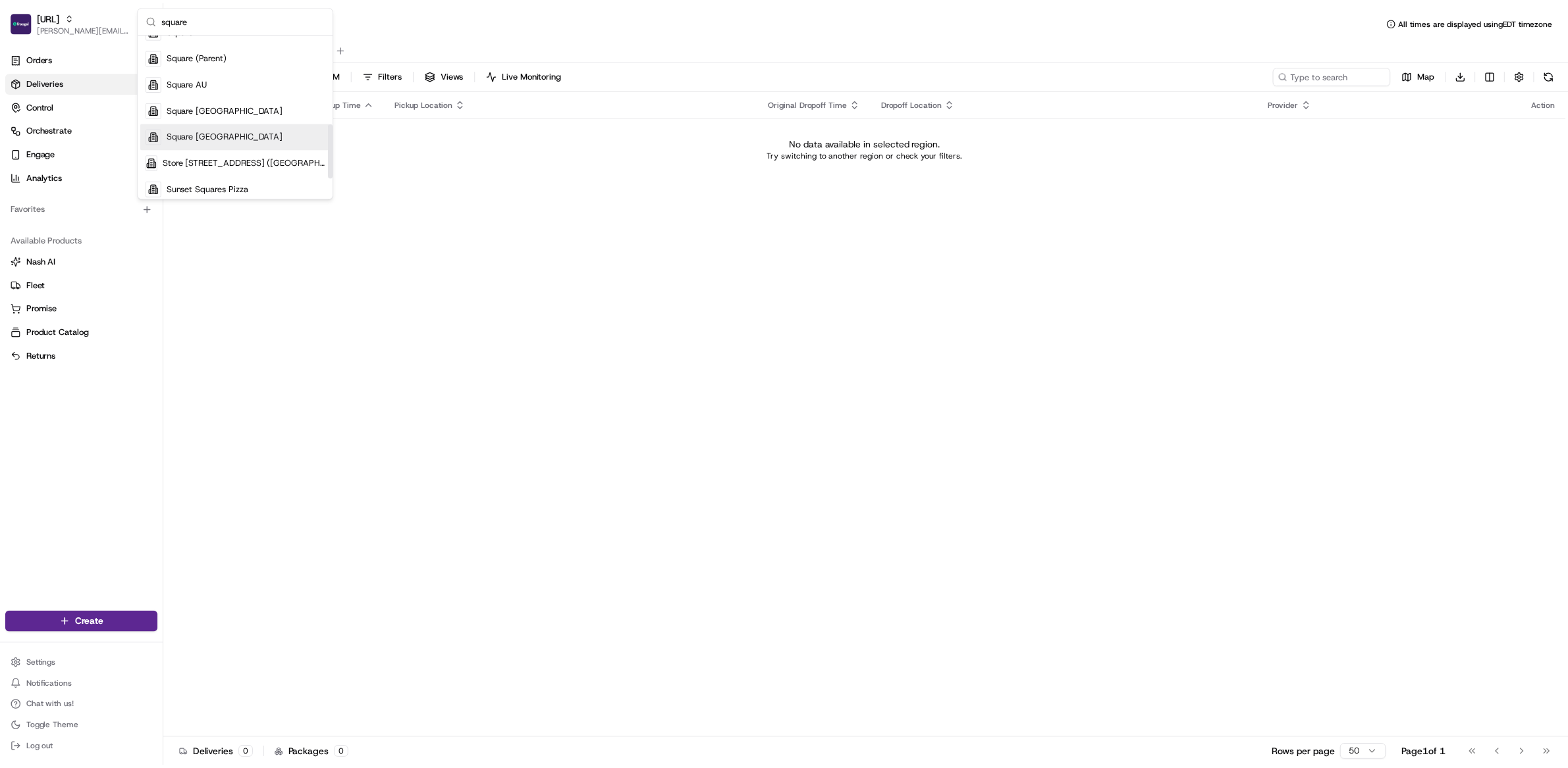
scroll to position [269, 0]
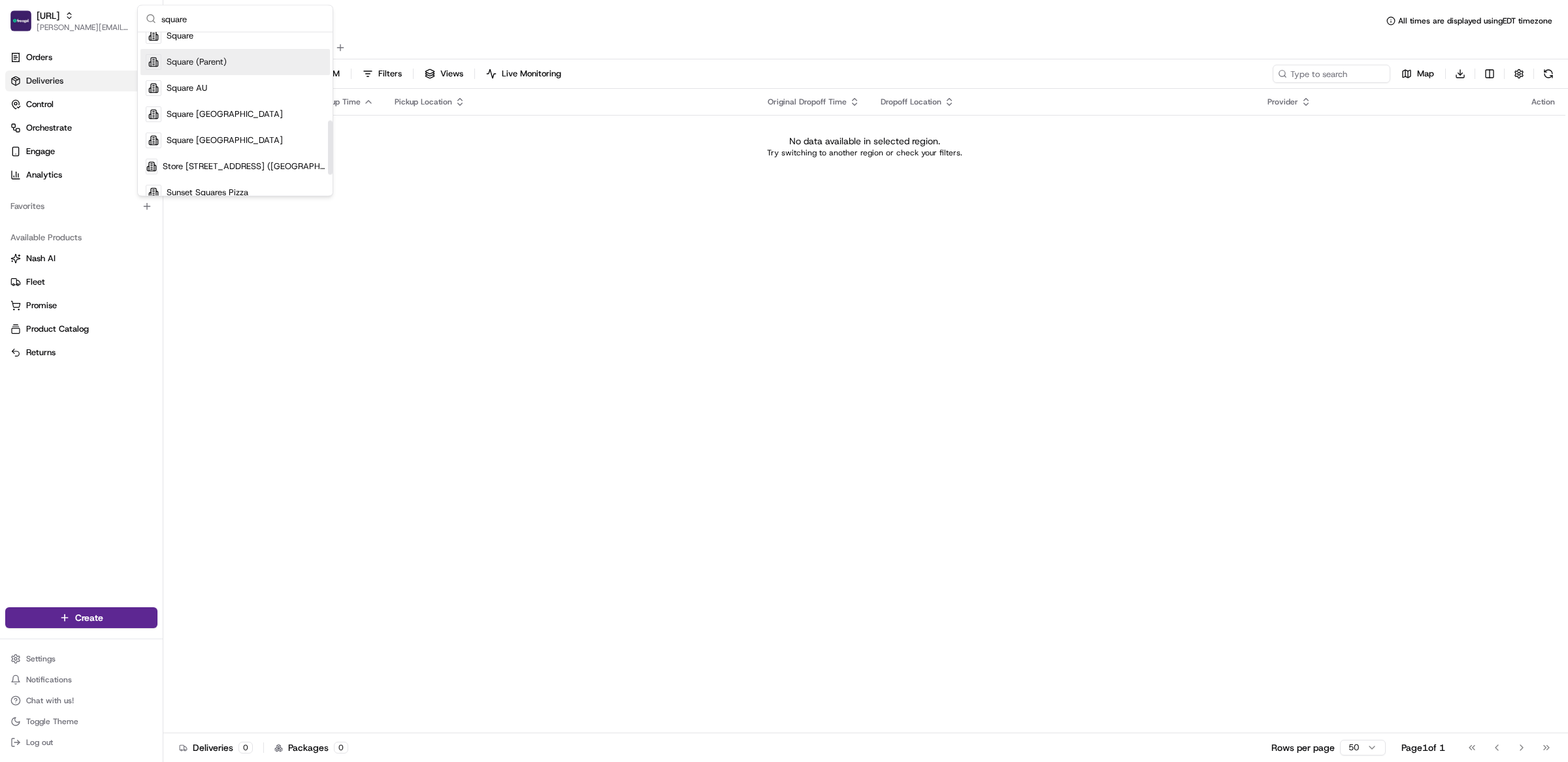
type input "square"
click at [209, 70] on div "Square (Parent)" at bounding box center [235, 63] width 189 height 26
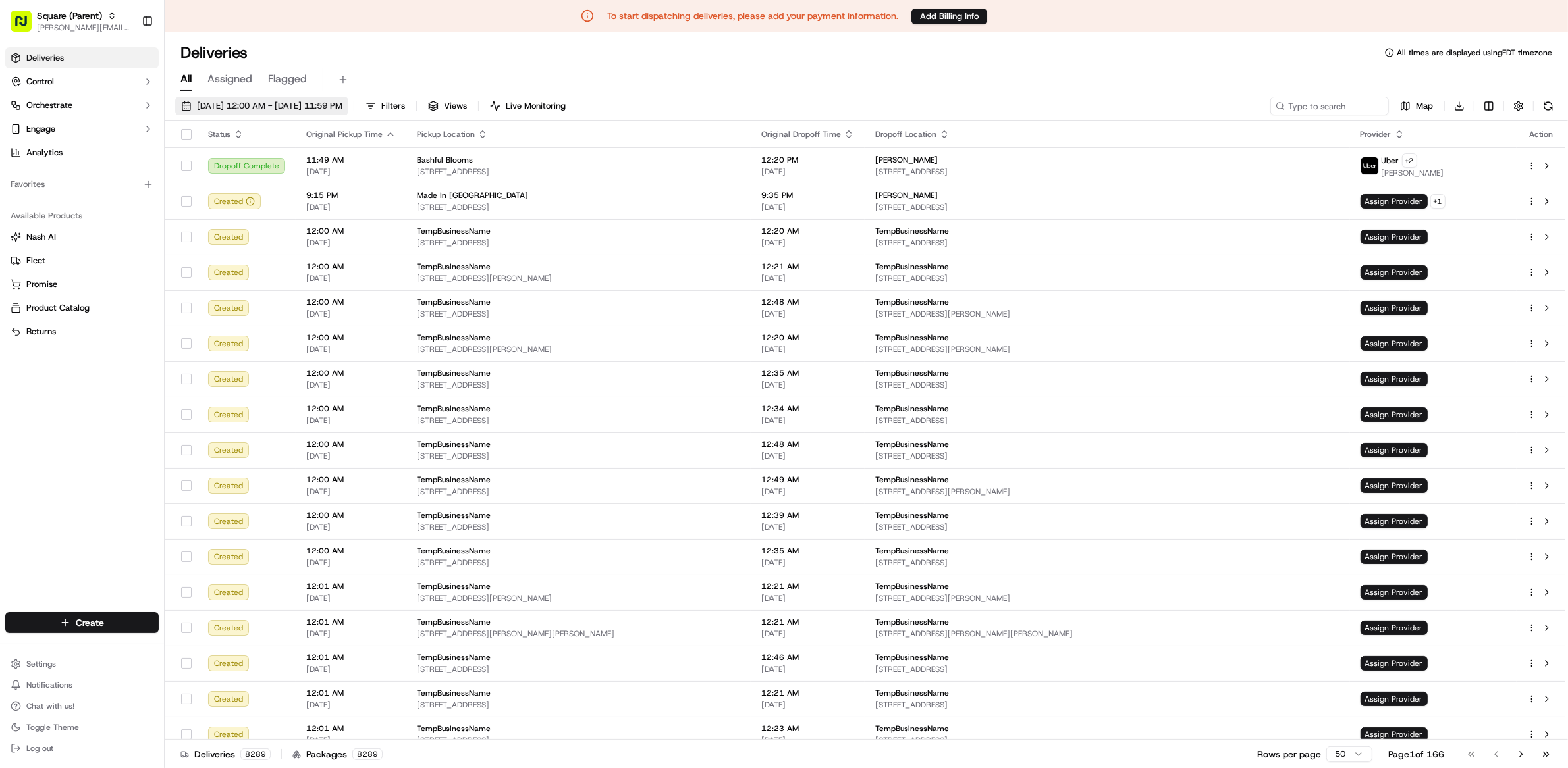
click at [220, 106] on span "09/15/2025 12:00 AM - 09/15/2025 11:59 PM" at bounding box center [269, 106] width 146 height 12
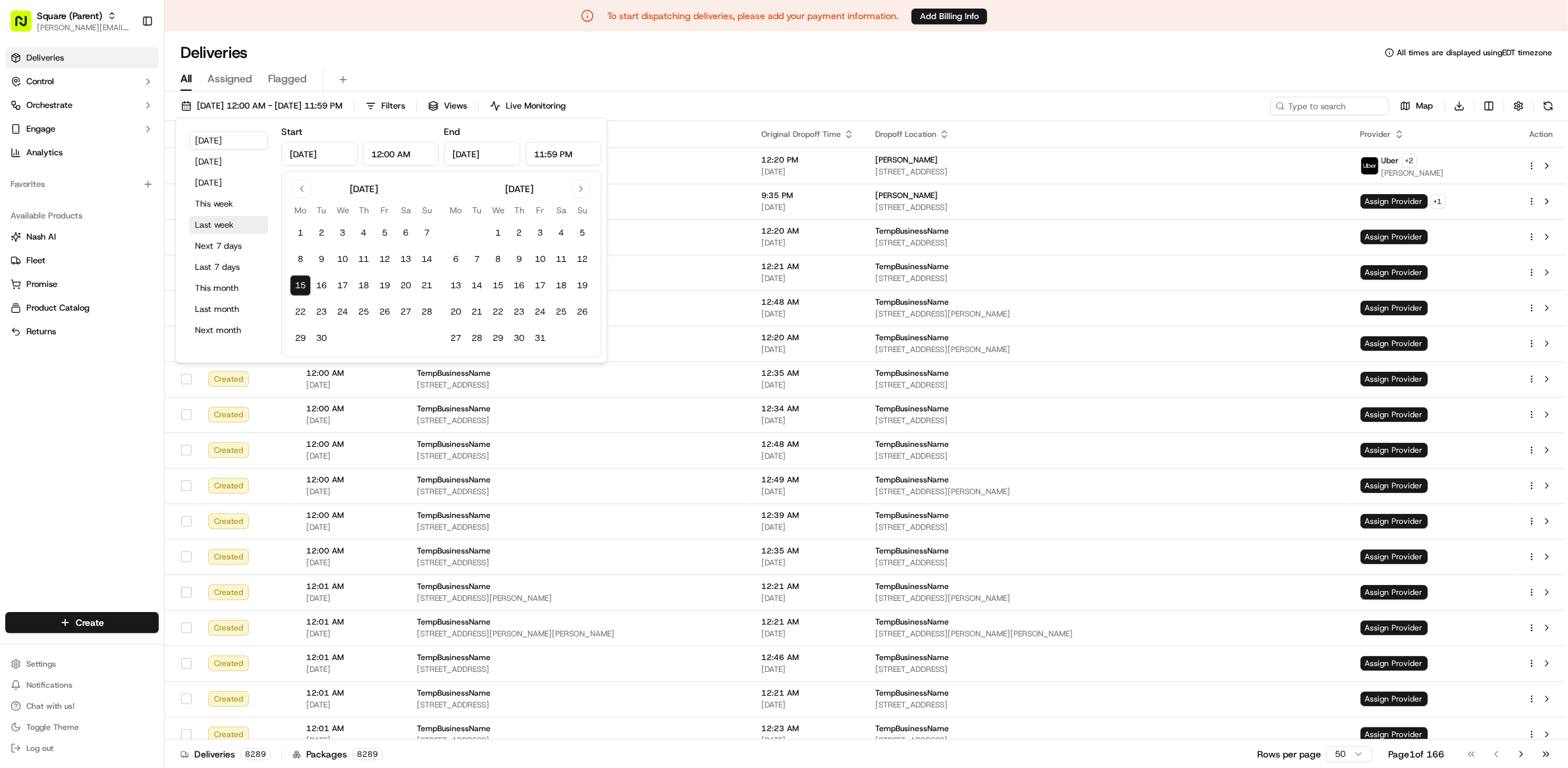
click at [226, 226] on button "Last week" at bounding box center [229, 224] width 79 height 18
type input "Sep 8, 2025"
type input "Sep 14, 2025"
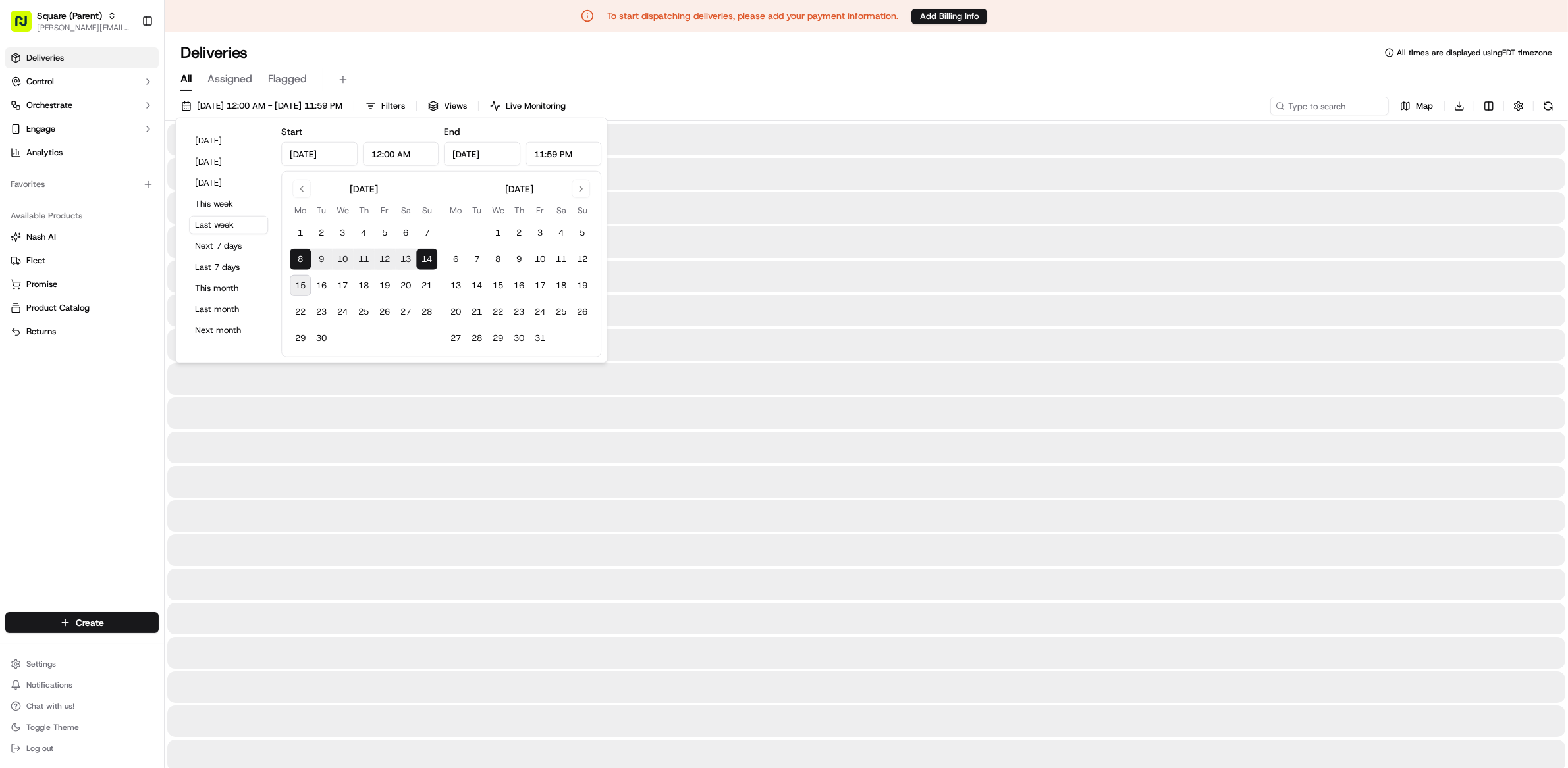
click at [417, 53] on div "Deliveries All times are displayed using EDT timezone" at bounding box center [866, 52] width 1403 height 21
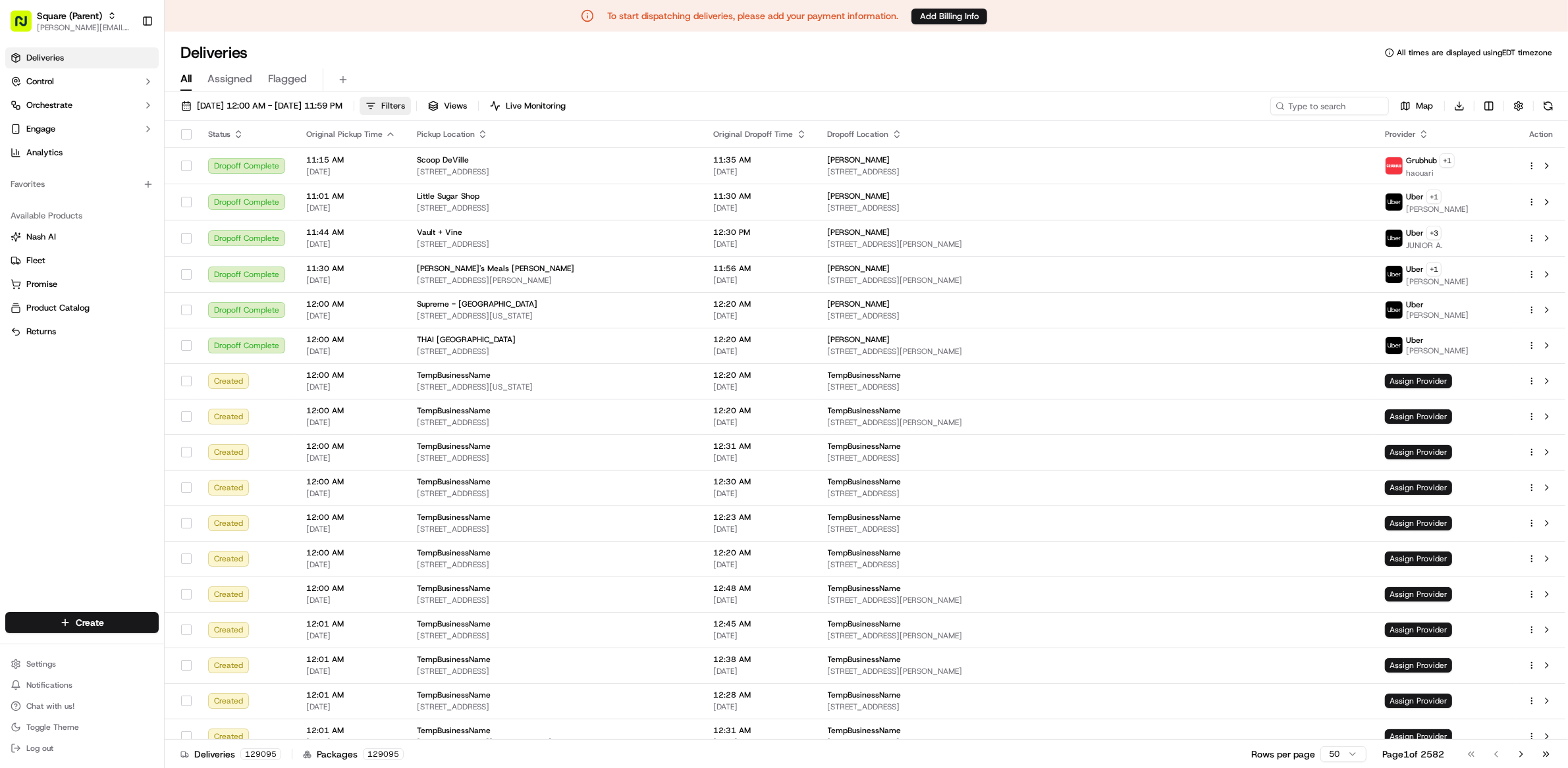
click at [411, 98] on button "Filters" at bounding box center [385, 106] width 51 height 18
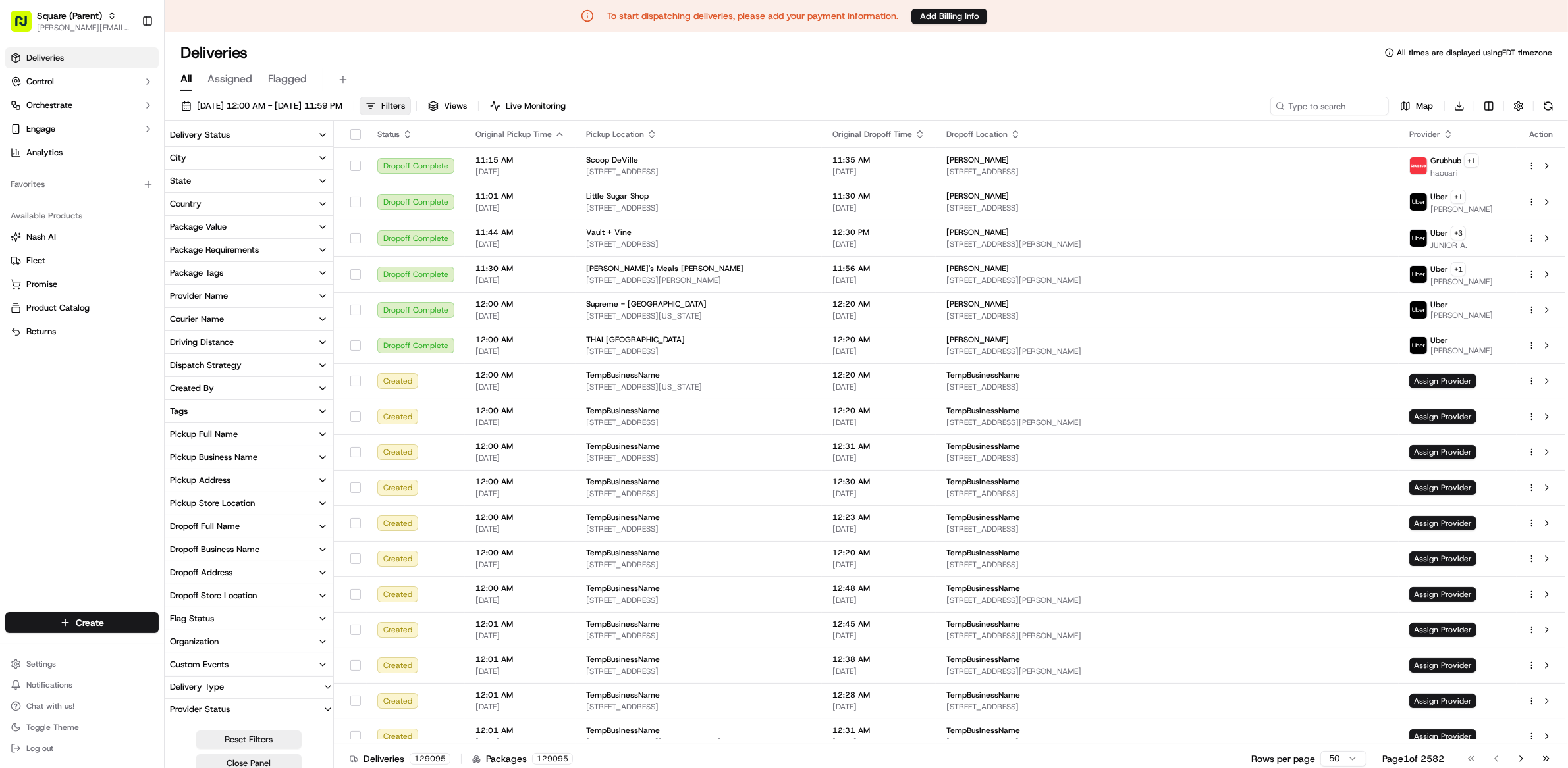
click at [254, 451] on div "Pickup Business Name" at bounding box center [214, 457] width 87 height 12
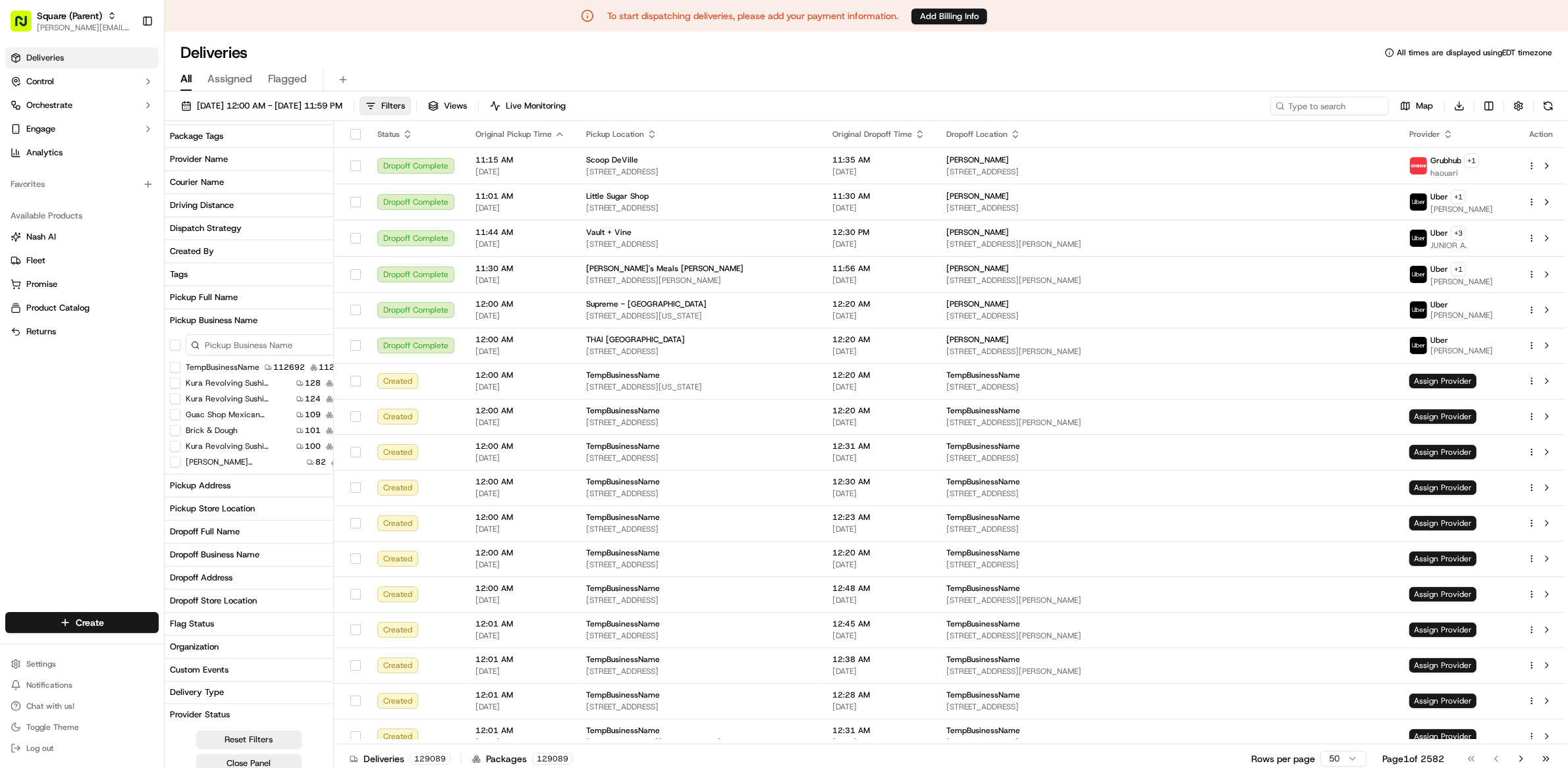
click at [214, 713] on div "Provider Status" at bounding box center [199, 714] width 70 height 12
click at [203, 709] on label "Only Assigned" at bounding box center [210, 710] width 54 height 10
click at [178, 709] on button "Only Assigned" at bounding box center [172, 710] width 10 height 10
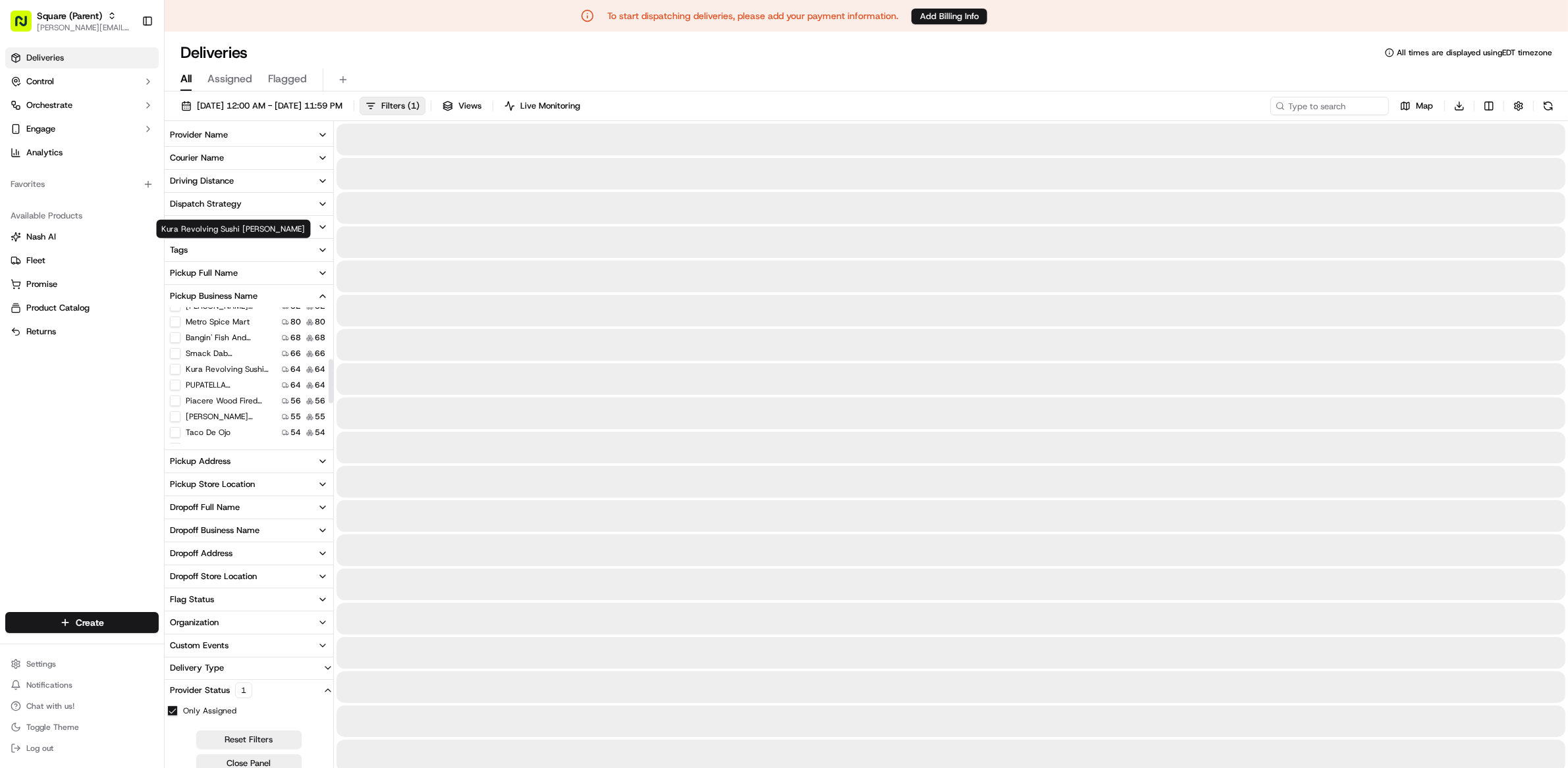
scroll to position [287, 0]
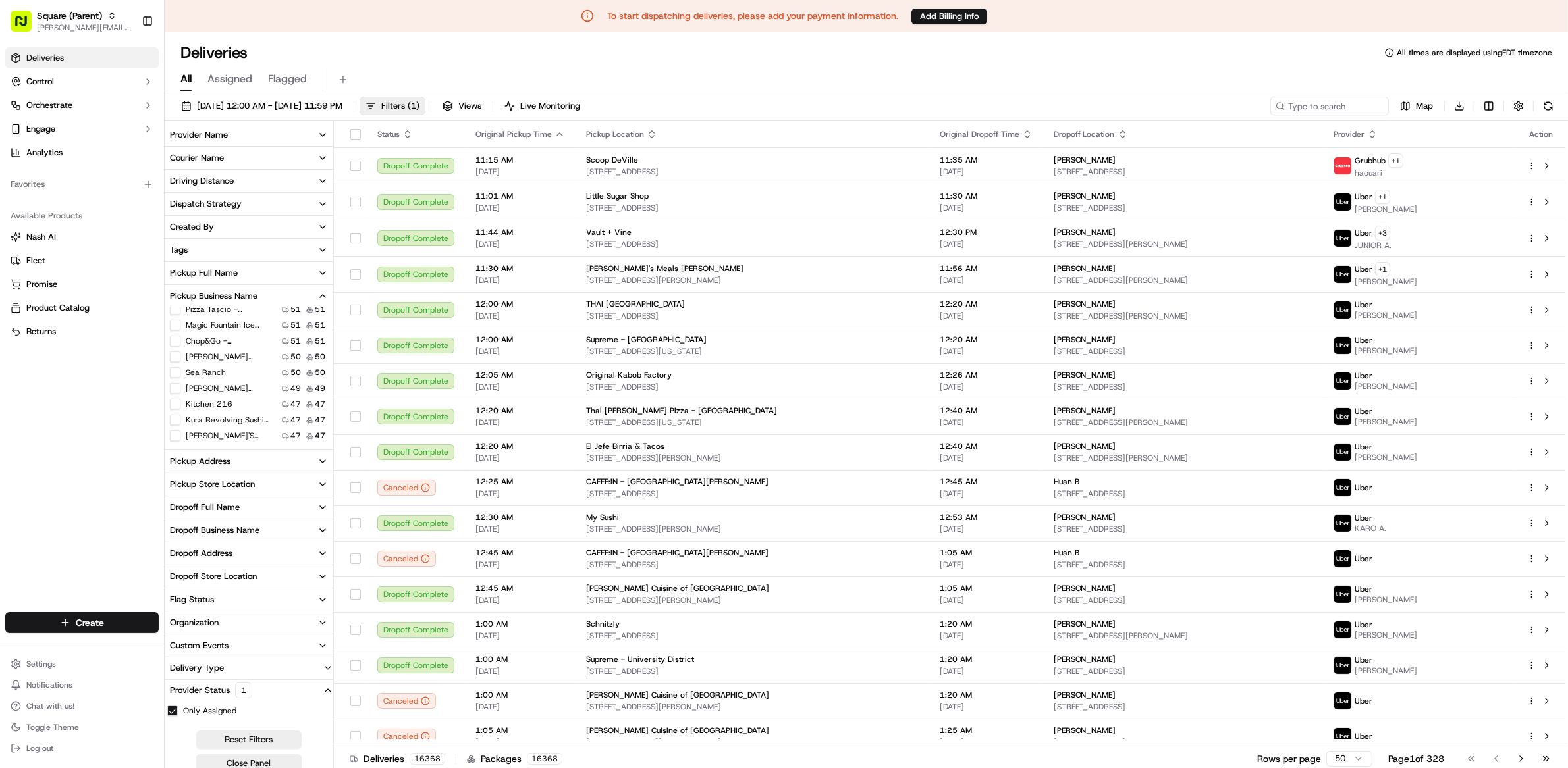
click at [227, 295] on div "Pickup Business Name" at bounding box center [214, 296] width 87 height 12
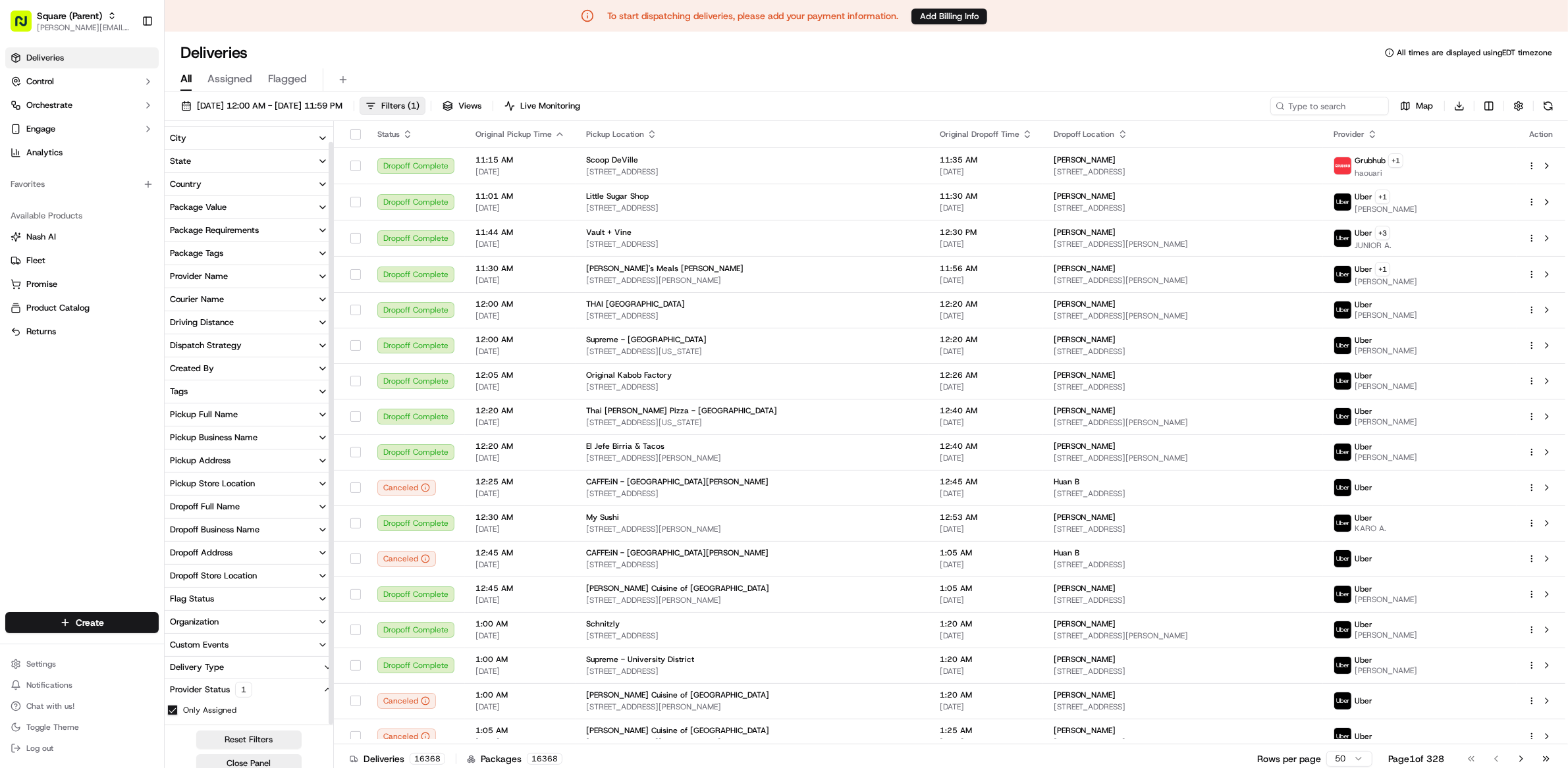
scroll to position [18, 0]
click at [254, 187] on button "Country" at bounding box center [249, 185] width 169 height 22
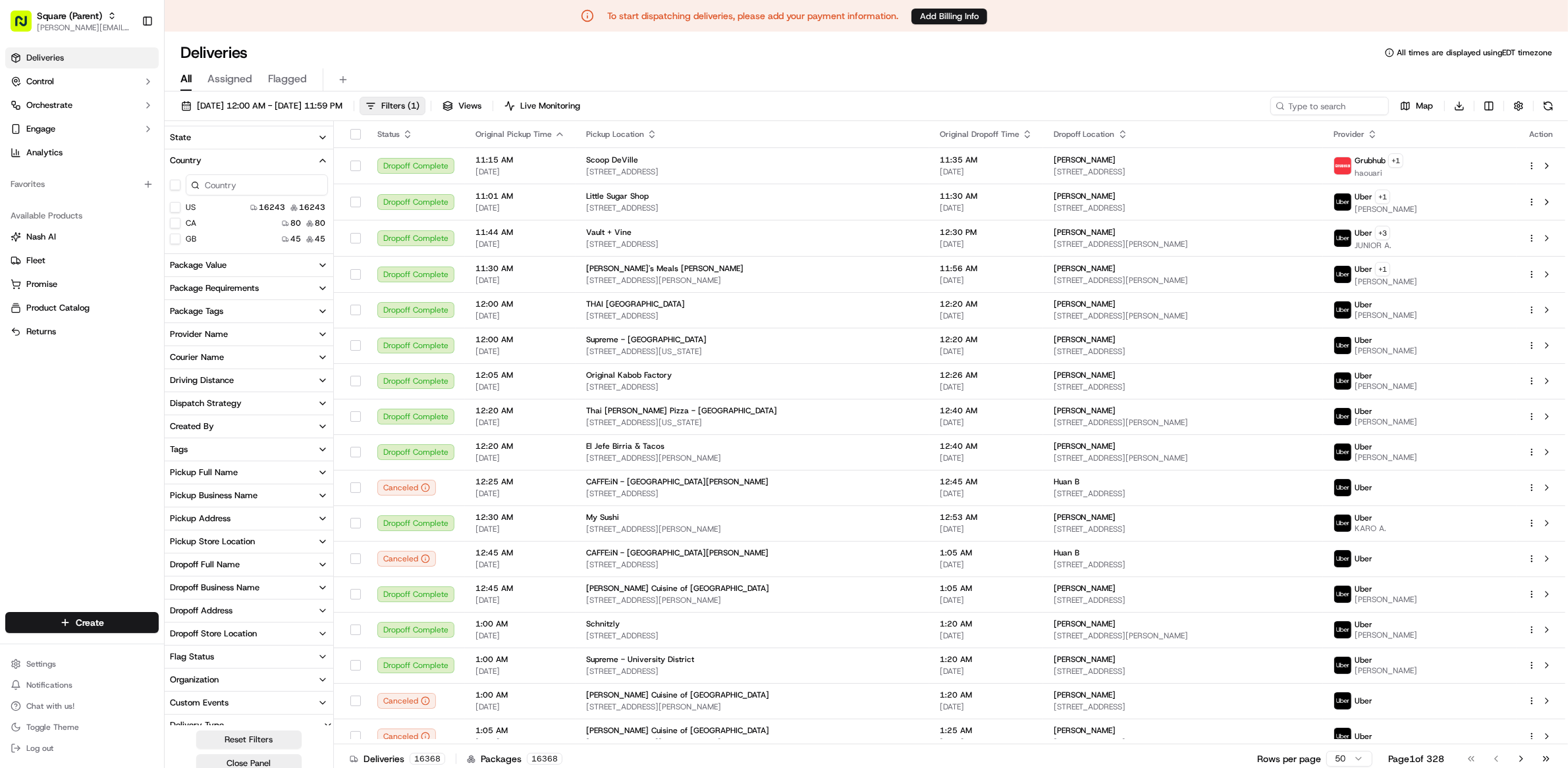
scroll to position [0, 0]
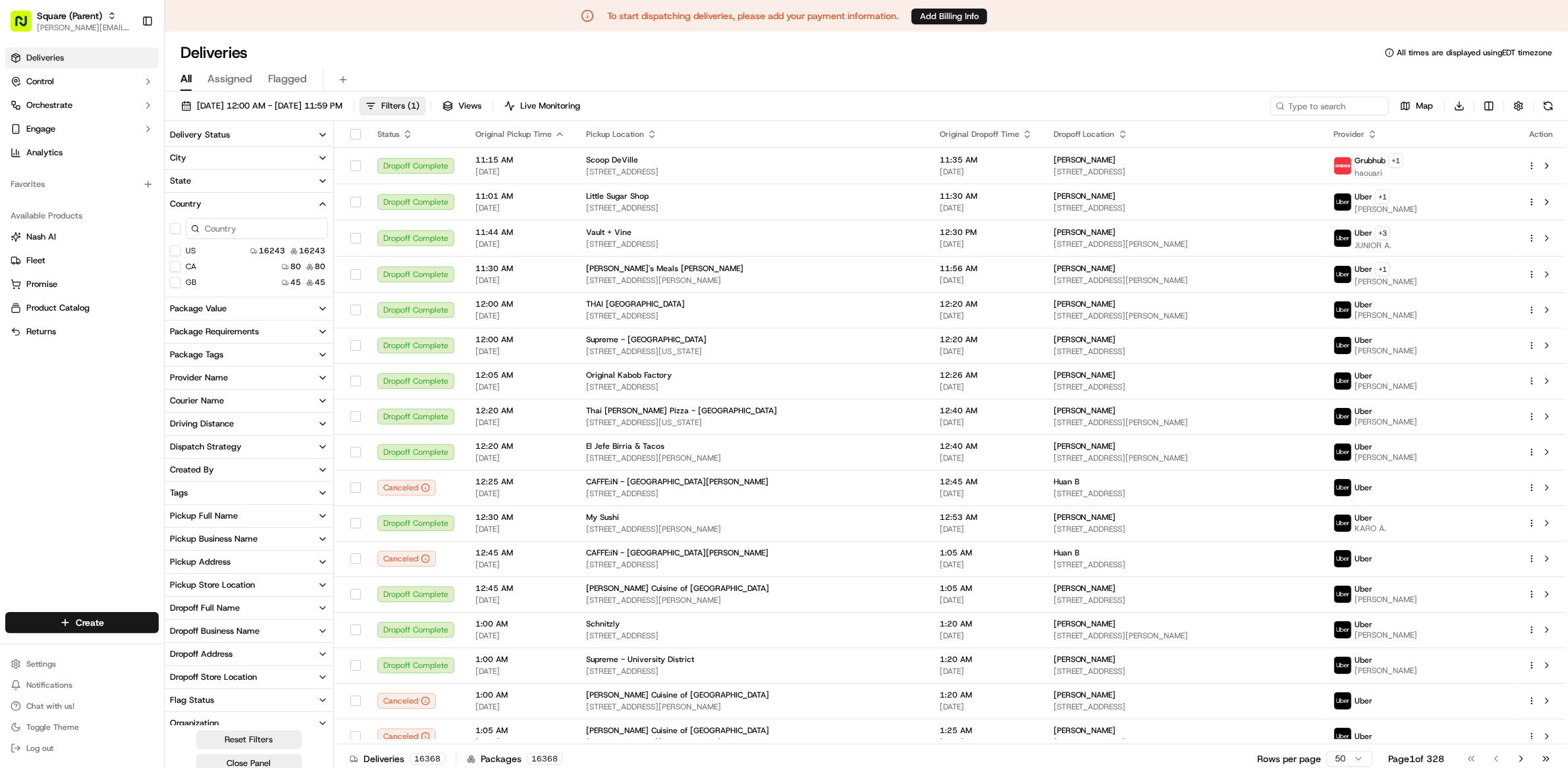
click at [175, 280] on button "GB" at bounding box center [175, 282] width 10 height 10
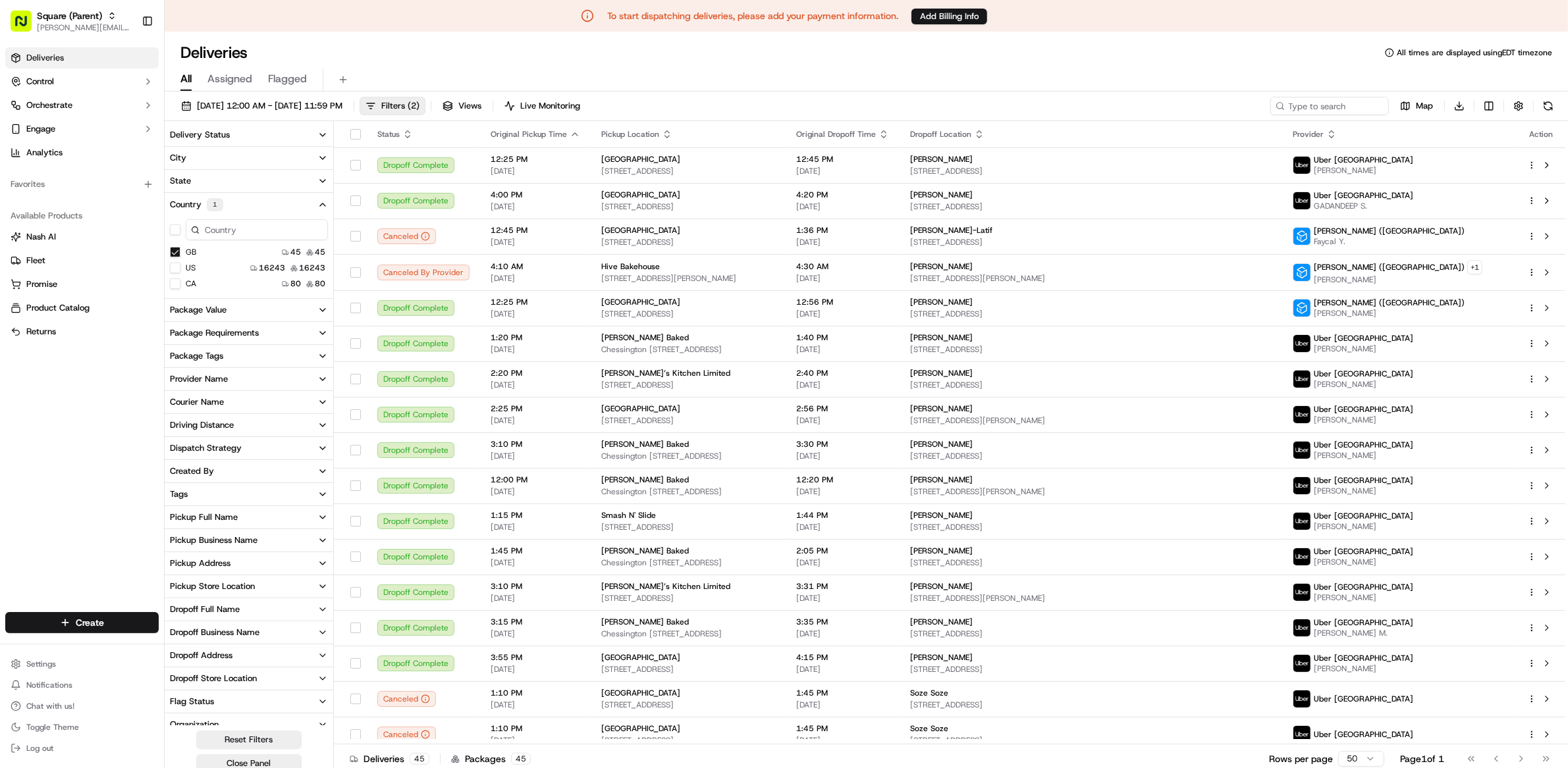
click at [212, 546] on div "Pickup Business Name" at bounding box center [214, 540] width 87 height 12
click at [176, 249] on button "GB" at bounding box center [175, 251] width 10 height 10
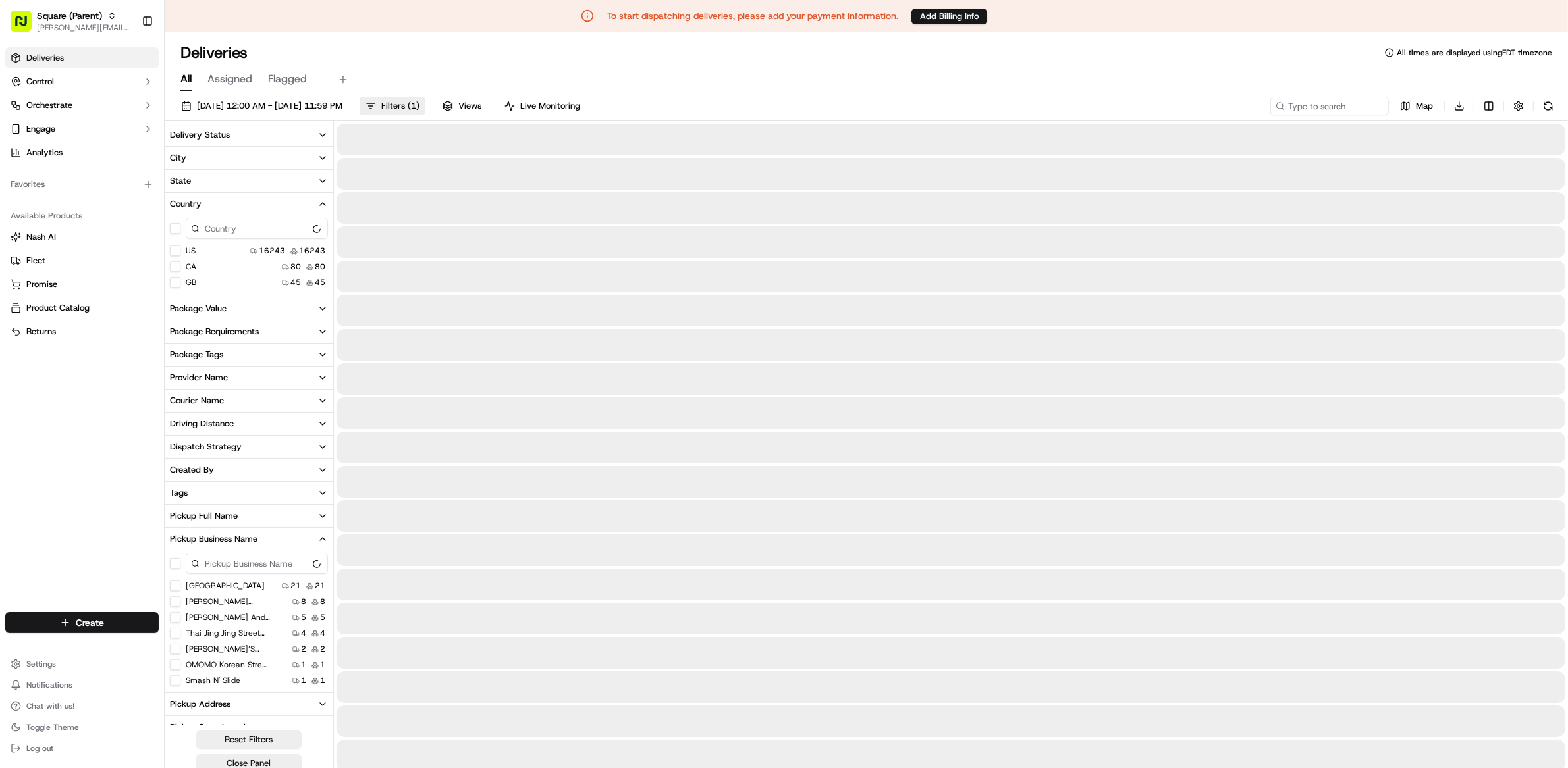
click at [173, 270] on button "CA" at bounding box center [175, 266] width 10 height 10
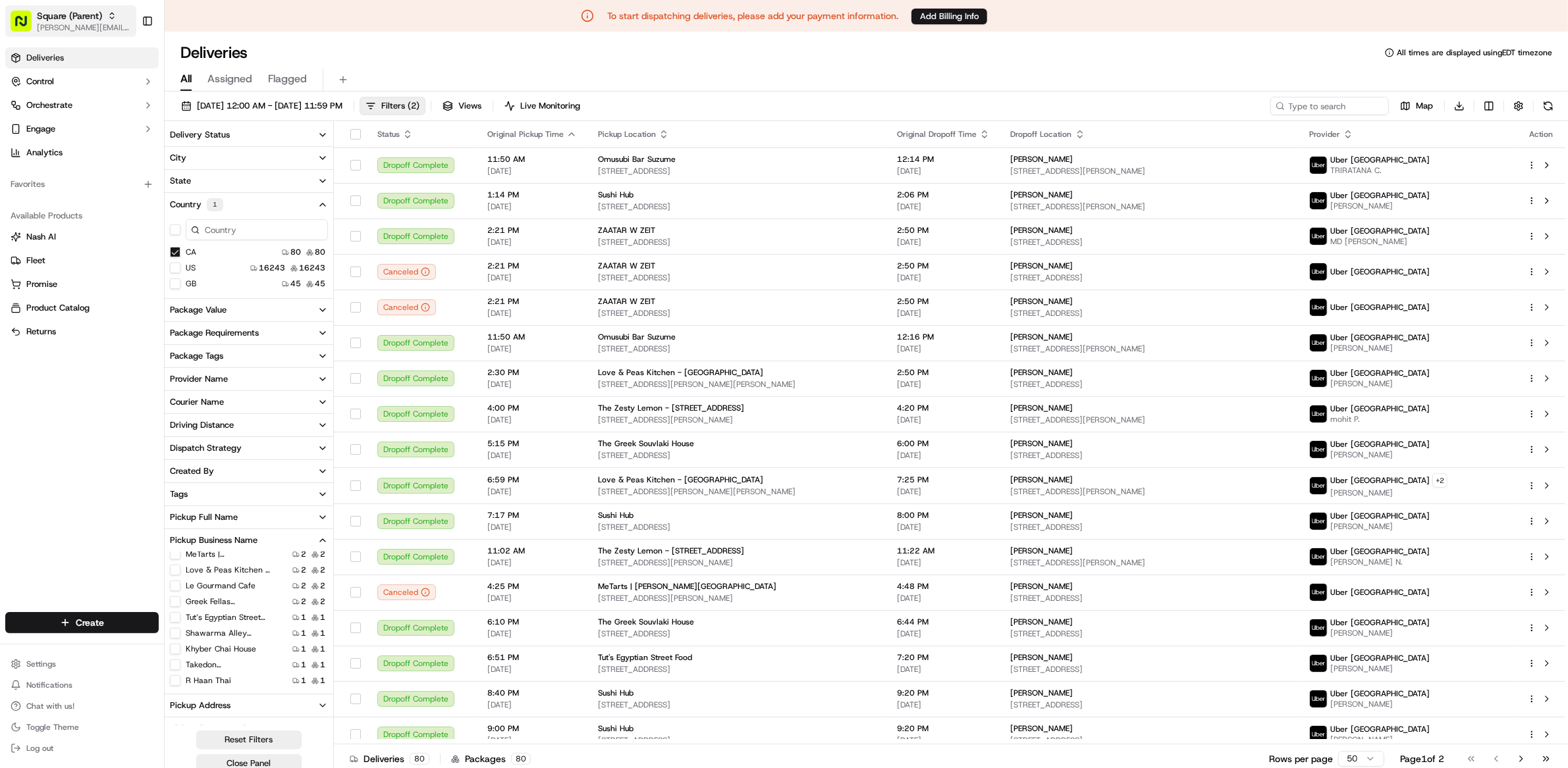
click at [73, 18] on span "Square (Parent)" at bounding box center [69, 16] width 65 height 13
type input "square a"
click at [162, 69] on div "Square AU" at bounding box center [237, 68] width 191 height 26
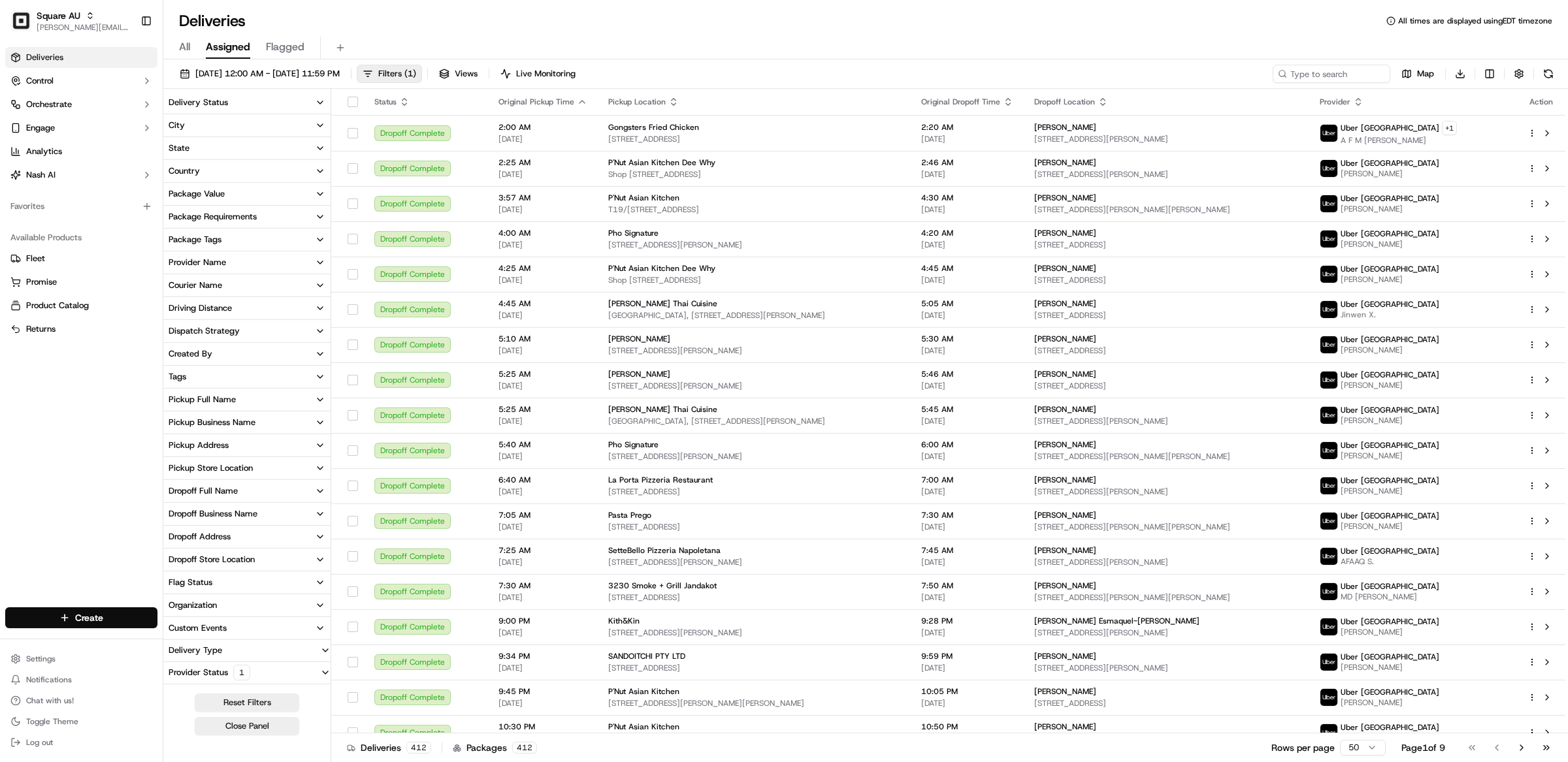
click at [209, 431] on button "Pickup Business Name" at bounding box center [247, 423] width 167 height 22
